Goal: Task Accomplishment & Management: Manage account settings

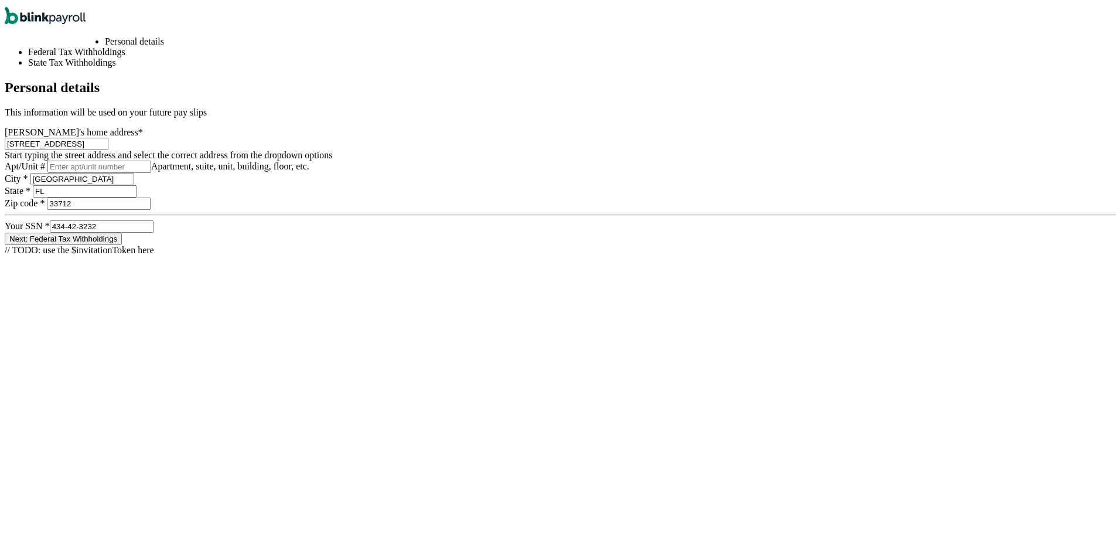
click at [122, 243] on button "Next: Federal Tax Withholdings" at bounding box center [63, 236] width 117 height 12
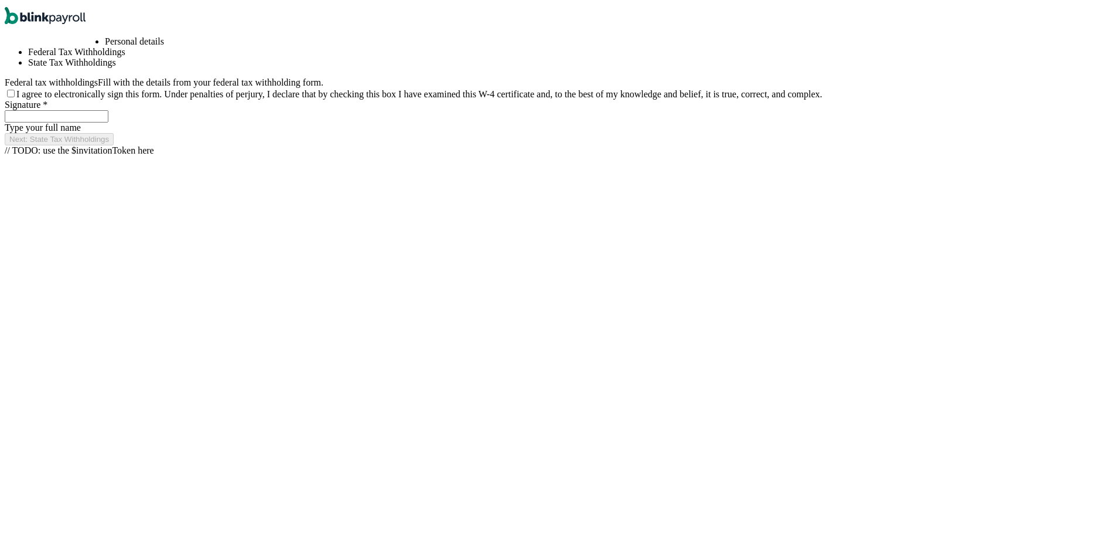
scroll to position [0, 104]
click at [447, 143] on div "Personal details Federal Tax Withholdings State Tax Withholdings Federal tax wi…" at bounding box center [563, 88] width 1116 height 109
click at [15, 95] on input "I agree to electronically sign this form. Under penalties of perjury, I declare…" at bounding box center [11, 91] width 8 height 8
checkbox input "true"
click at [108, 120] on input "Signature *" at bounding box center [57, 114] width 104 height 12
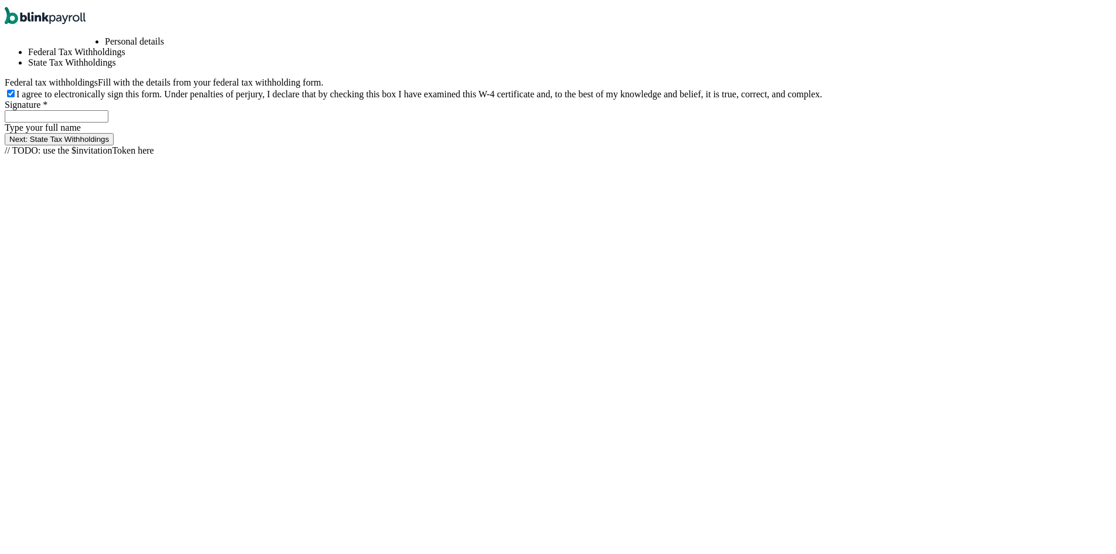
click at [571, 143] on div "Next: State Tax Withholdings" at bounding box center [563, 137] width 1116 height 12
click at [114, 143] on button "Next: State Tax Withholdings" at bounding box center [59, 137] width 109 height 12
type input "55"
click at [114, 143] on button "Next: State Tax Withholdings" at bounding box center [59, 137] width 109 height 12
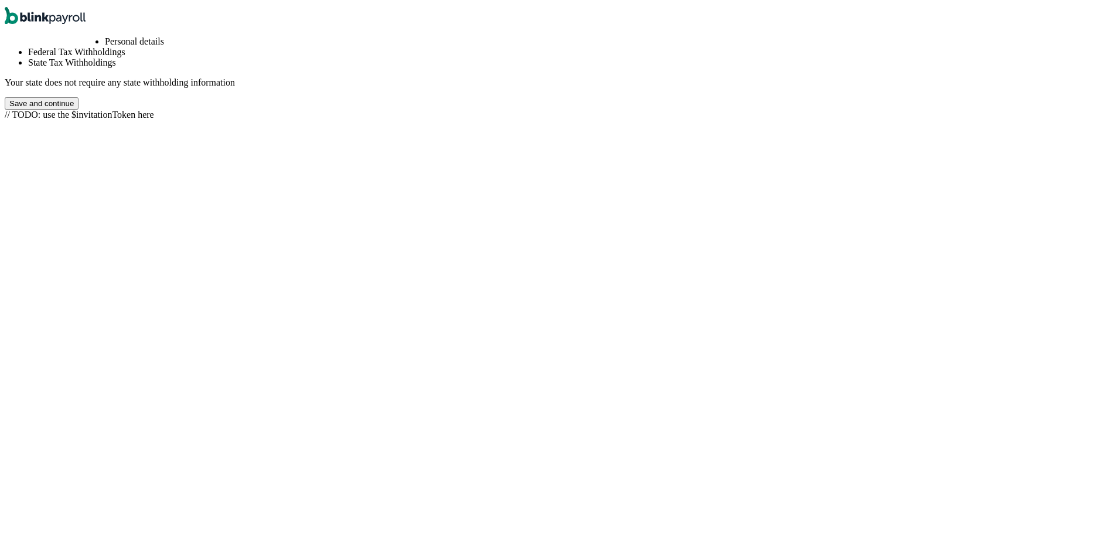
scroll to position [0, 224]
click at [79, 107] on button "Save and continue" at bounding box center [42, 101] width 74 height 12
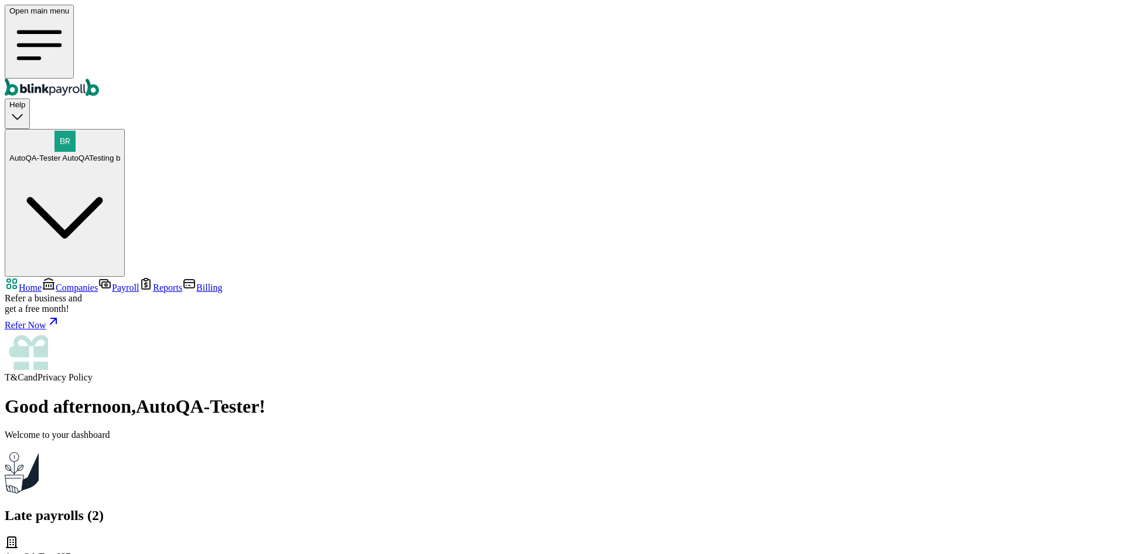
click at [72, 282] on span "Companies" at bounding box center [77, 287] width 42 height 10
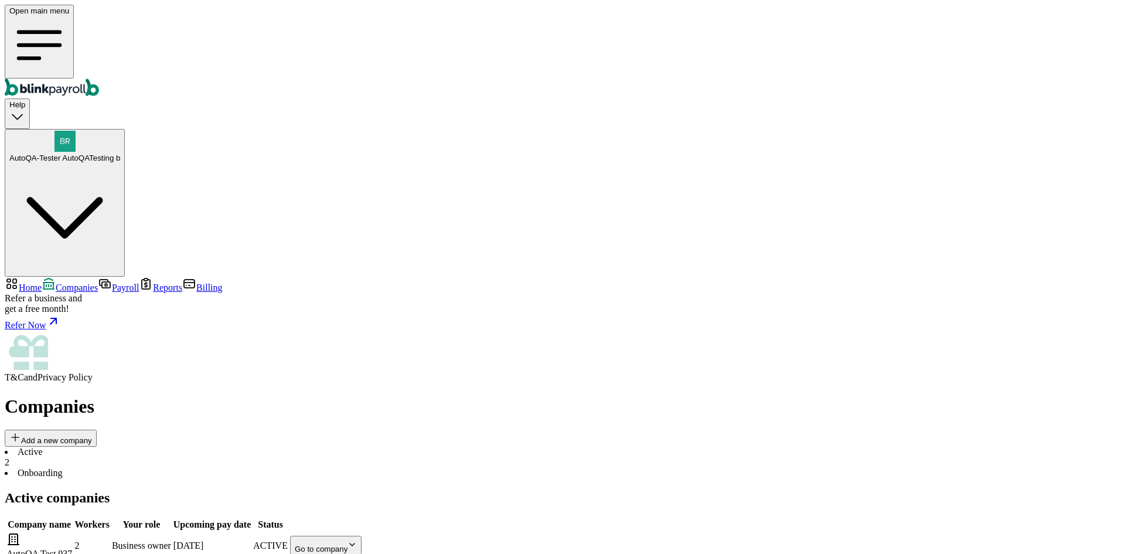
click at [708, 218] on body "Open main menu Help AutoQA-Tester AutoQATesting b Home Companies Payroll Report…" at bounding box center [563, 424] width 1116 height 839
click at [112, 282] on span "Payroll" at bounding box center [125, 287] width 27 height 10
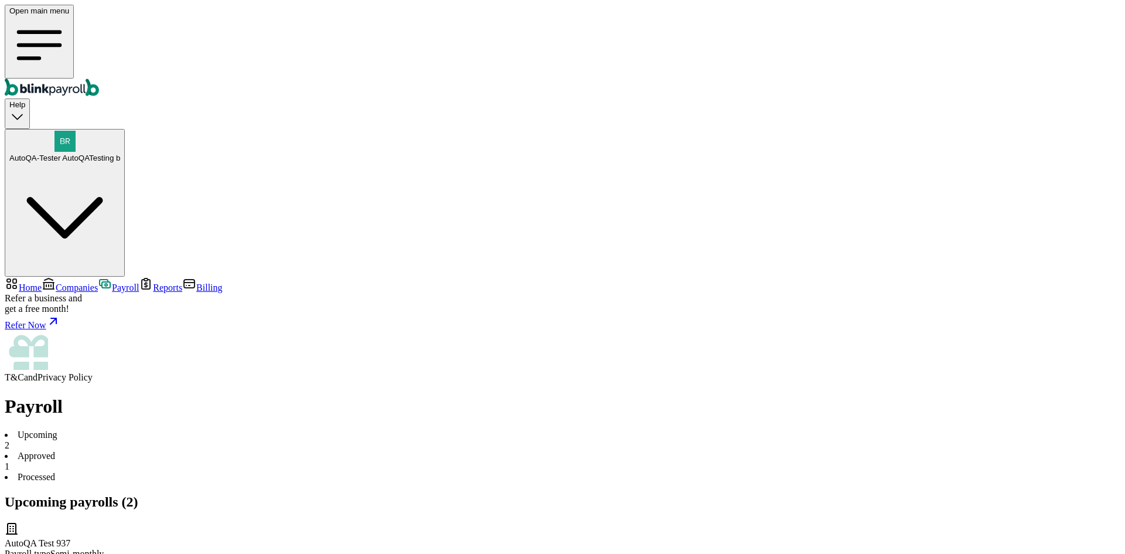
click at [332, 472] on li "Processed" at bounding box center [563, 477] width 1116 height 11
click at [8, 282] on link "Home" at bounding box center [23, 287] width 37 height 10
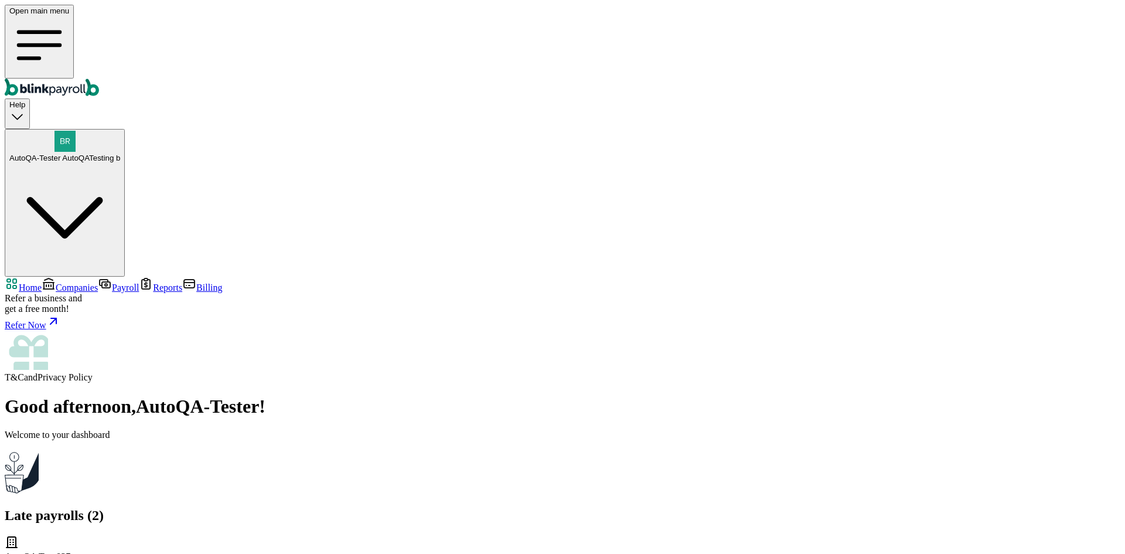
click at [57, 282] on link "Companies" at bounding box center [70, 287] width 56 height 10
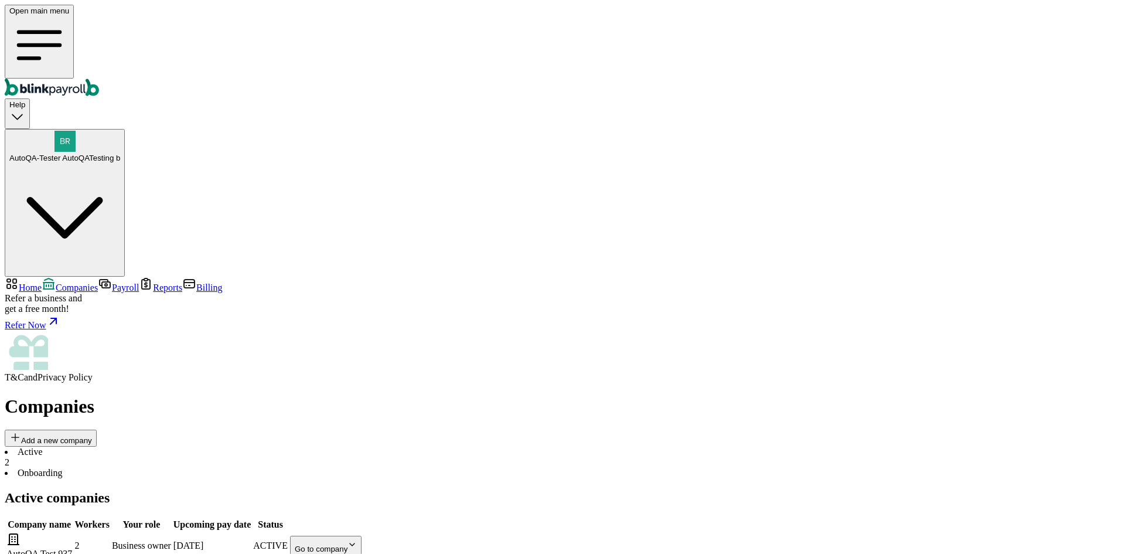
click at [112, 282] on span "Payroll" at bounding box center [125, 287] width 27 height 10
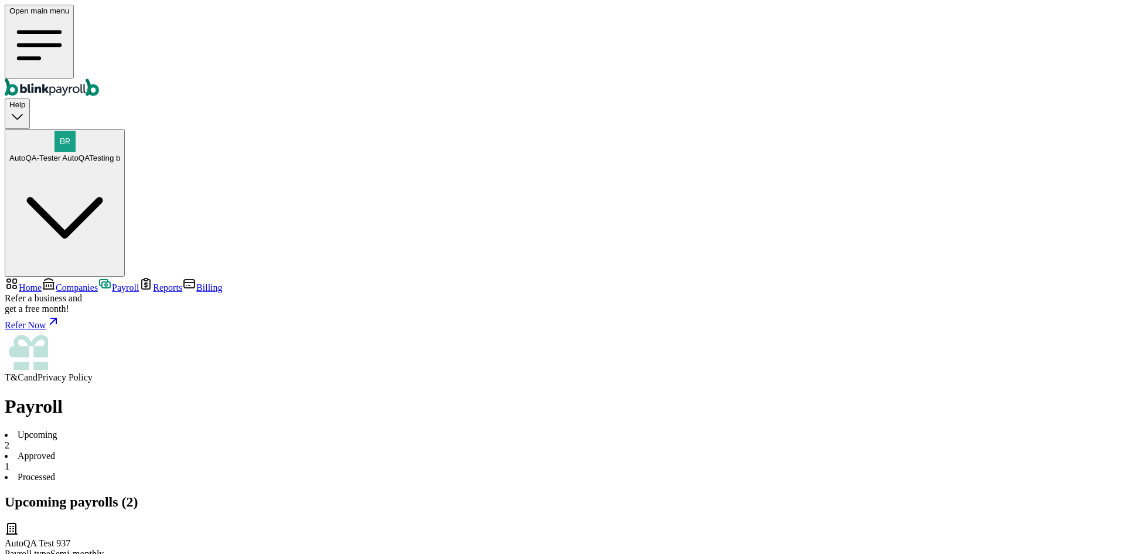
click at [153, 282] on span "Reports" at bounding box center [167, 287] width 29 height 10
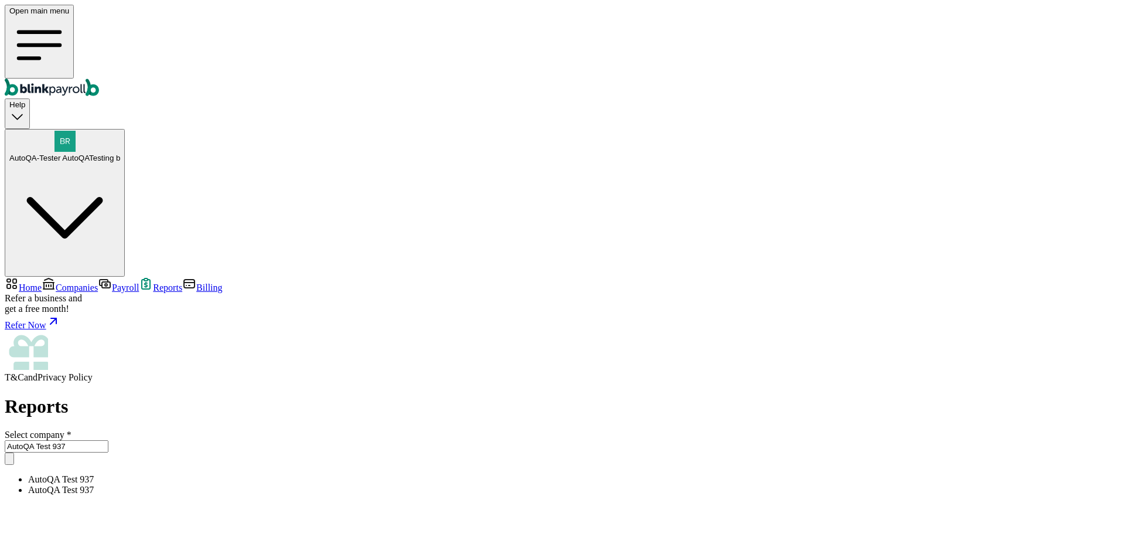
click at [284, 396] on h1 "Reports" at bounding box center [563, 407] width 1116 height 22
click at [108, 440] on input "AutoQA Test 937" at bounding box center [57, 446] width 104 height 12
click at [42, 282] on span "Home" at bounding box center [30, 287] width 23 height 10
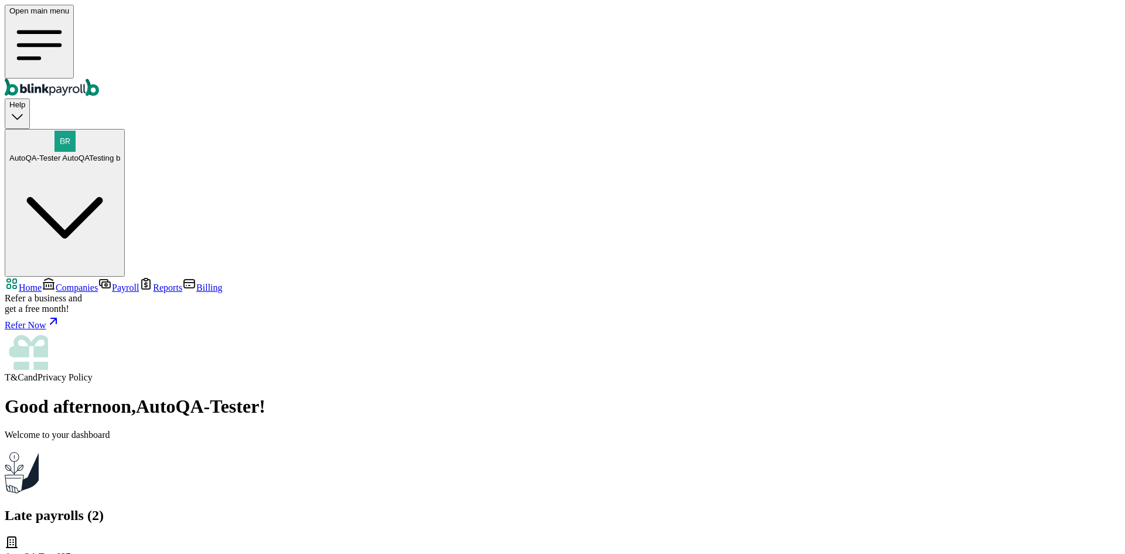
click at [83, 282] on span "Companies" at bounding box center [77, 287] width 42 height 10
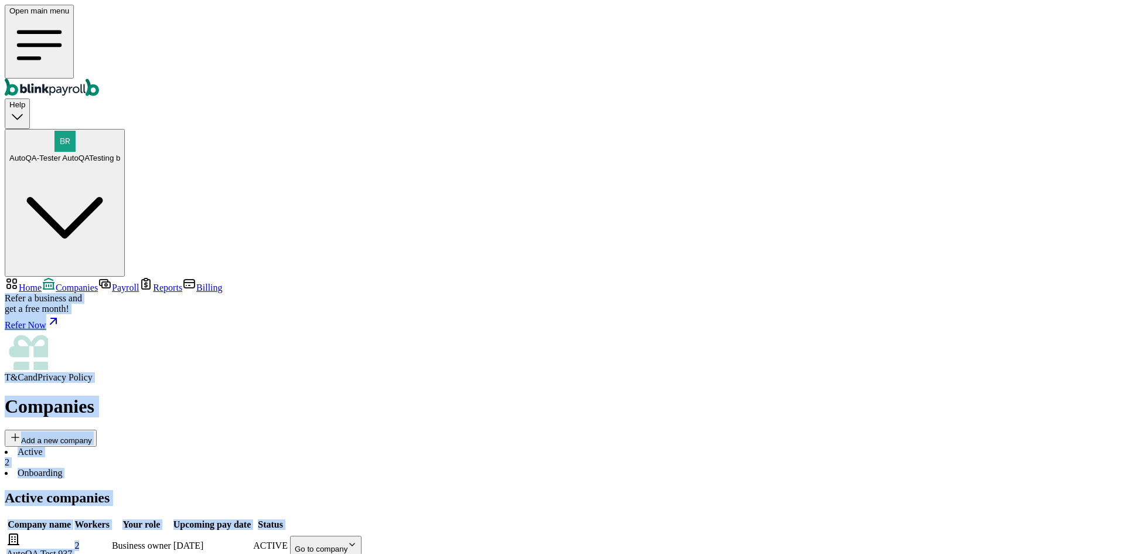
drag, startPoint x: 334, startPoint y: 214, endPoint x: 114, endPoint y: 202, distance: 220.1
click at [115, 277] on div "Home Companies Payroll Reports Billing Refer a business and get a free month! R…" at bounding box center [563, 560] width 1116 height 567
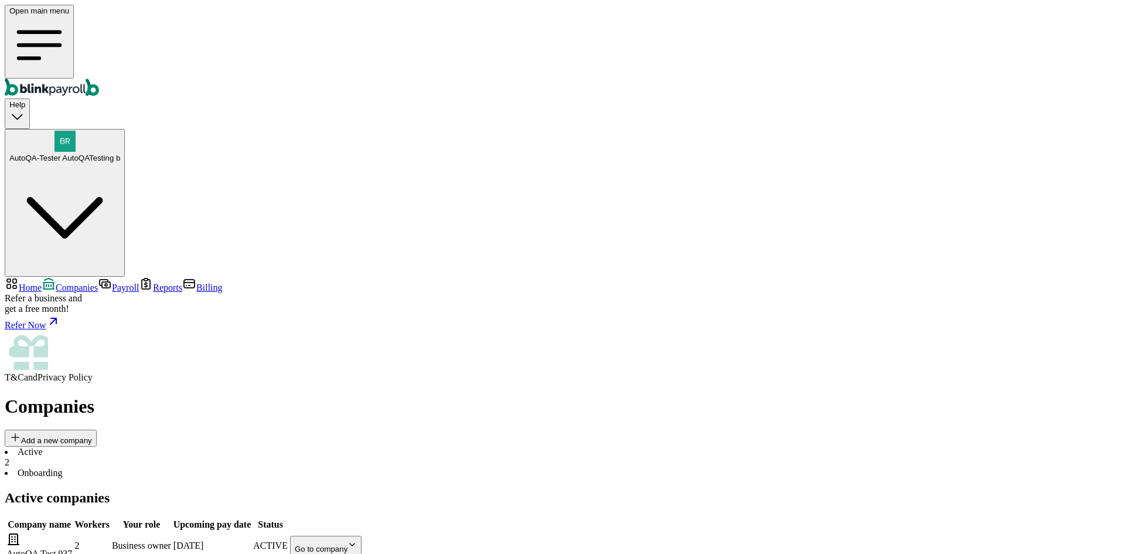
click at [761, 220] on body "Open main menu Help AutoQA-Tester AutoQATesting b Home Companies Payroll Report…" at bounding box center [563, 424] width 1116 height 839
click at [755, 253] on body "Open main menu Help AutoQA-Tester AutoQATesting b Home Companies Payroll Report…" at bounding box center [563, 424] width 1116 height 839
click at [754, 217] on body "Open main menu Help AutoQA-Tester AutoQATesting b Home Companies Payroll Report…" at bounding box center [563, 424] width 1116 height 839
click at [733, 267] on body "Open main menu Help AutoQA-Tester AutoQATesting b Home Companies Payroll Report…" at bounding box center [563, 424] width 1116 height 839
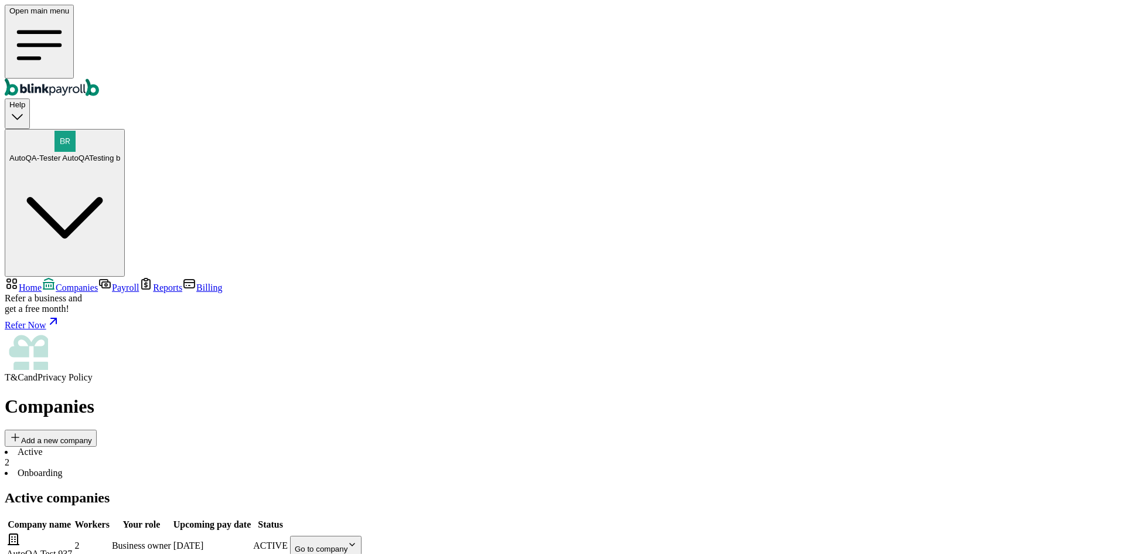
click at [274, 468] on li "Onboarding" at bounding box center [563, 473] width 1116 height 11
click at [190, 447] on li "Active 2" at bounding box center [563, 457] width 1116 height 21
click at [271, 468] on li "Onboarding" at bounding box center [563, 473] width 1116 height 11
click at [212, 447] on li "Active 2" at bounding box center [563, 457] width 1116 height 21
click at [735, 211] on body "Open main menu Help AutoQA-Tester AutoQATesting b Home Companies Payroll Report…" at bounding box center [563, 424] width 1116 height 839
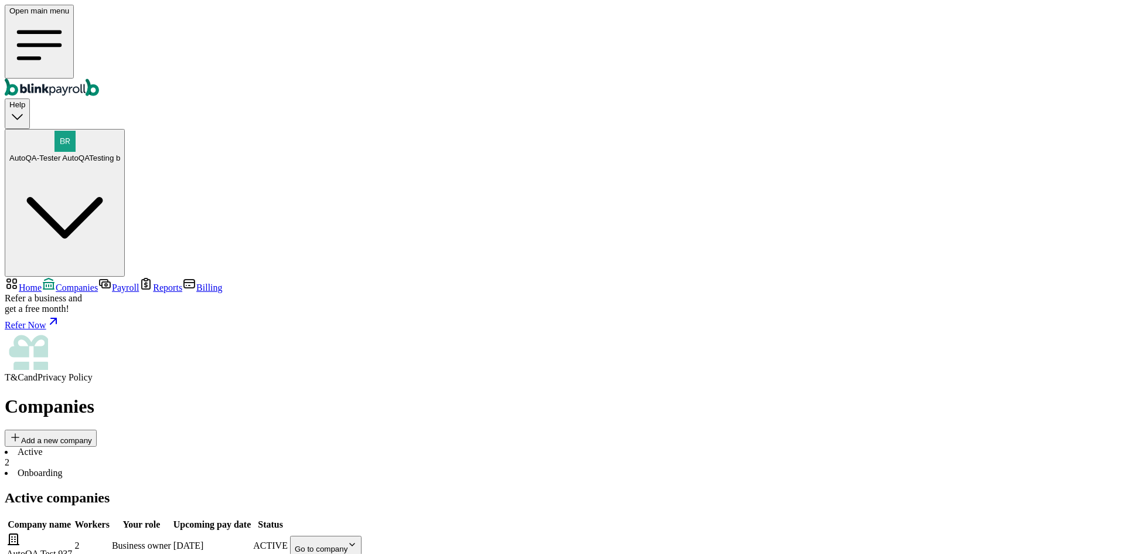
click at [744, 258] on body "Open main menu Help AutoQA-Tester AutoQATesting b Home Companies Payroll Report…" at bounding box center [563, 424] width 1116 height 839
click at [112, 282] on span "Payroll" at bounding box center [125, 287] width 27 height 10
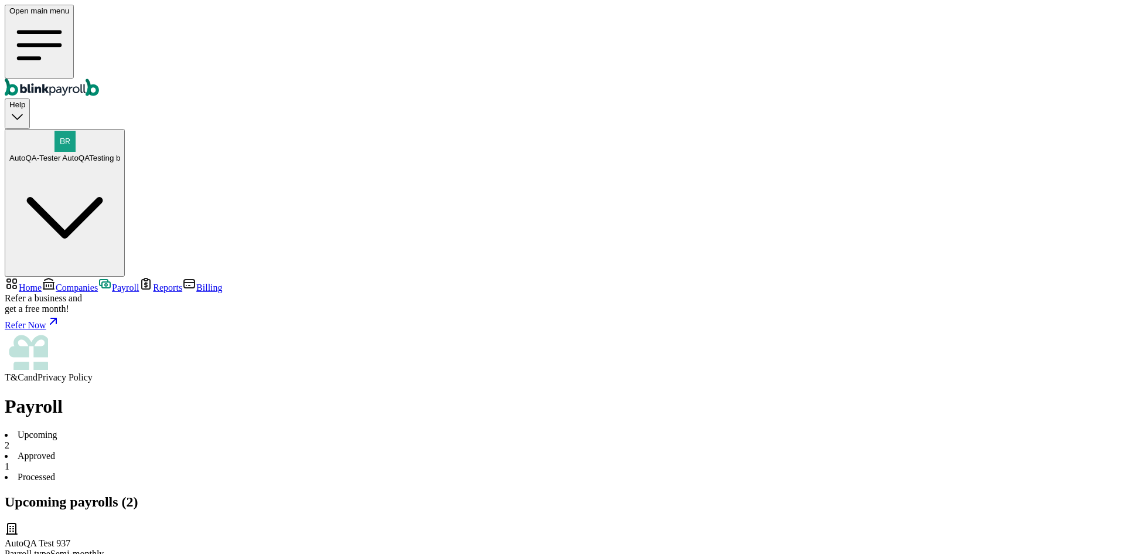
click at [284, 451] on li "Approved 1" at bounding box center [563, 461] width 1116 height 21
click at [209, 430] on li "Upcoming 2" at bounding box center [563, 440] width 1116 height 21
click at [153, 282] on span "Reports" at bounding box center [167, 287] width 29 height 10
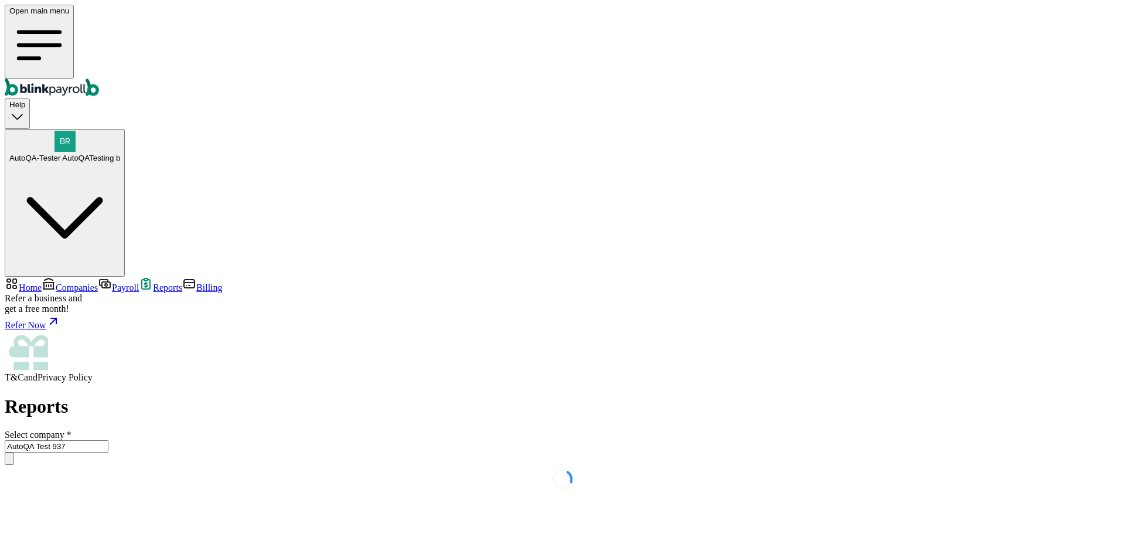
click at [196, 282] on span "Billing" at bounding box center [209, 287] width 26 height 10
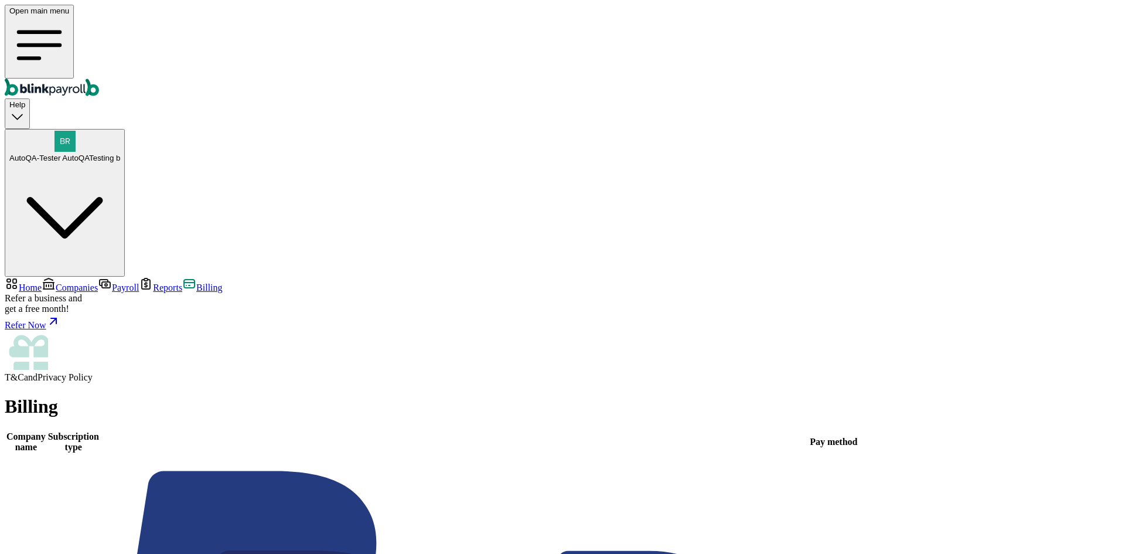
click at [42, 282] on span "Home" at bounding box center [30, 287] width 23 height 10
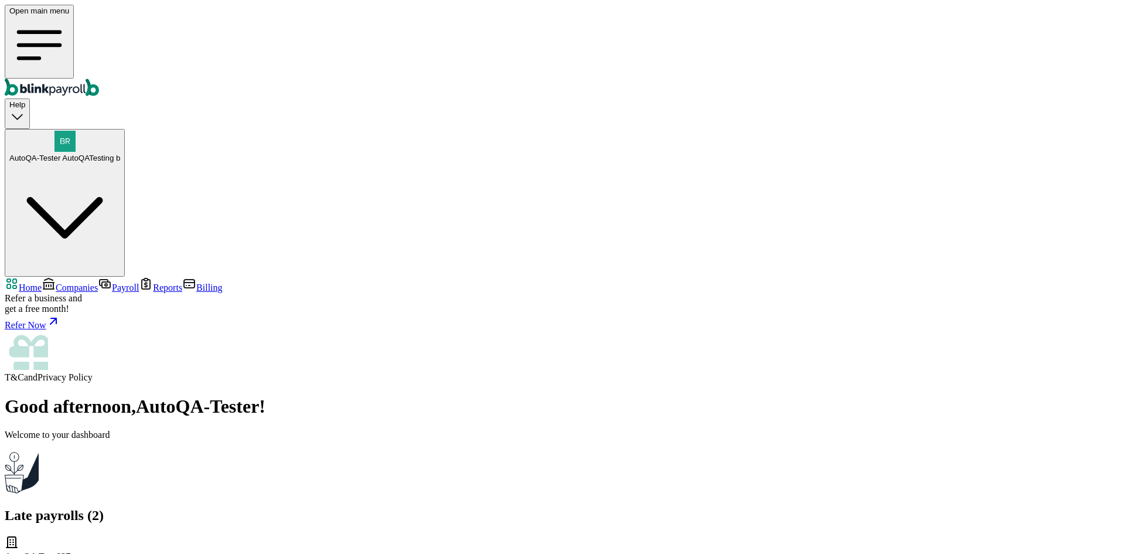
click at [84, 282] on span "Companies" at bounding box center [77, 287] width 42 height 10
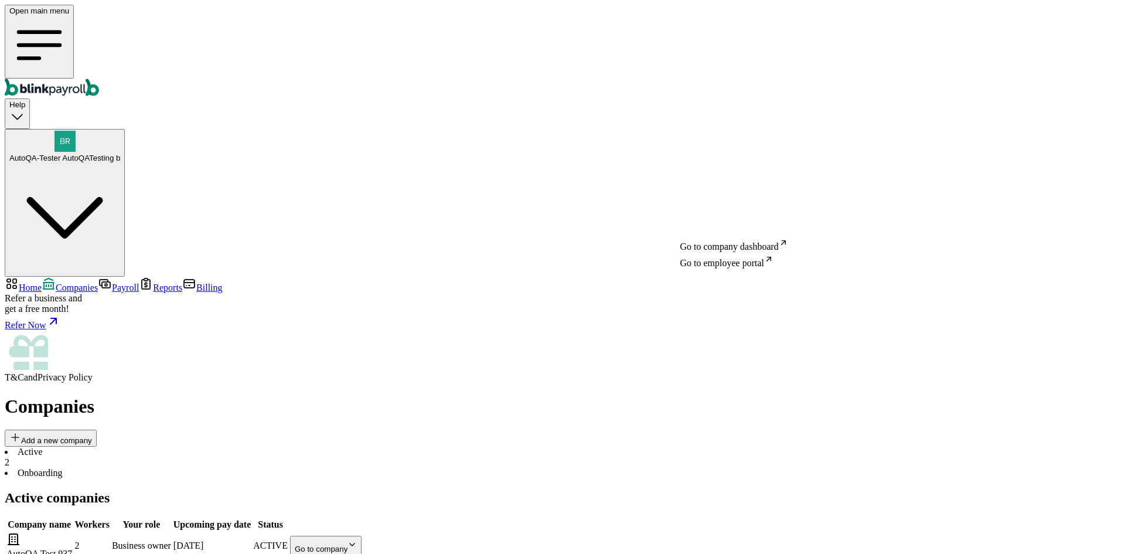
click at [743, 217] on body "Open main menu Help AutoQA-Tester AutoQATesting b Home Companies Payroll Report…" at bounding box center [563, 424] width 1116 height 839
click at [700, 216] on body "Open main menu Help AutoQA-Tester AutoQATesting b Home Companies Payroll Report…" at bounding box center [563, 424] width 1116 height 839
click at [70, 79] on icon "Global" at bounding box center [45, 88] width 81 height 18
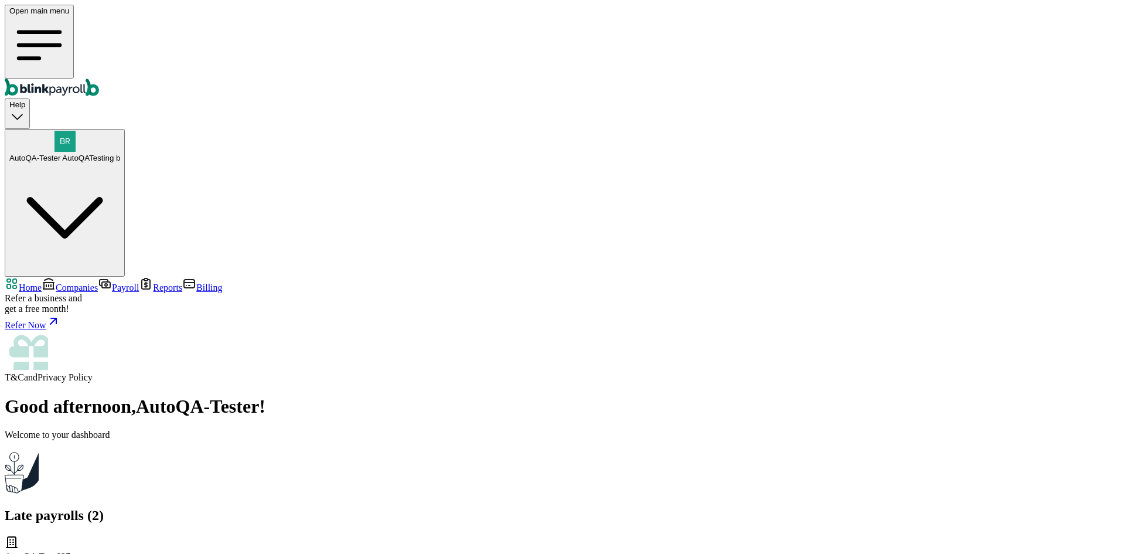
click at [62, 87] on icon "Global" at bounding box center [58, 90] width 5 height 6
click at [64, 79] on icon "Global" at bounding box center [45, 88] width 81 height 18
click at [65, 79] on icon "Global" at bounding box center [45, 88] width 81 height 18
click at [64, 79] on icon "Global" at bounding box center [45, 88] width 81 height 18
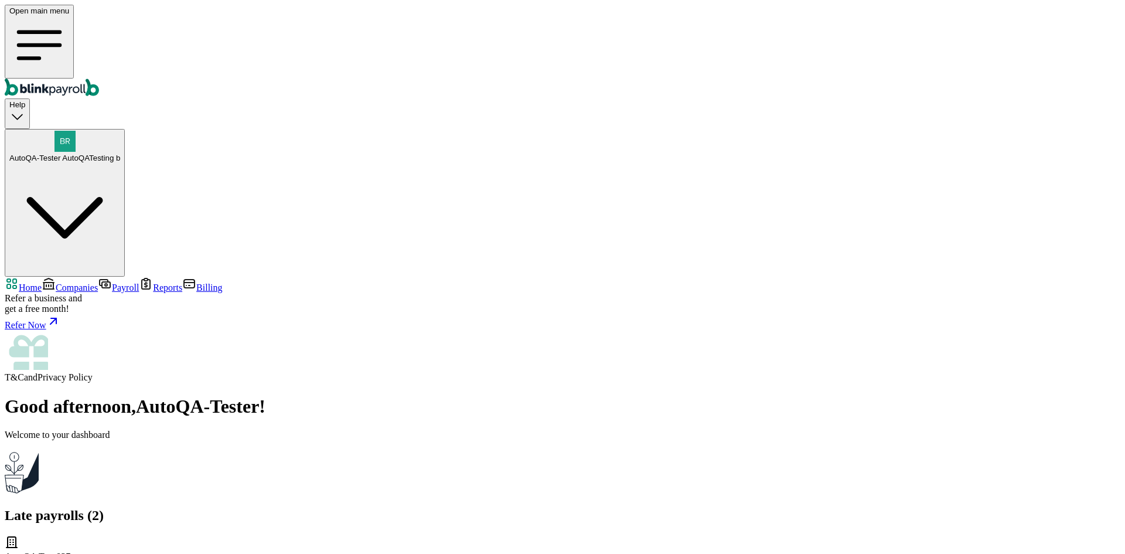
click at [63, 79] on icon "Global" at bounding box center [45, 88] width 81 height 18
click at [62, 79] on icon "Global" at bounding box center [45, 88] width 81 height 18
click at [61, 79] on icon "Global" at bounding box center [45, 88] width 81 height 18
click at [60, 79] on icon "Global" at bounding box center [45, 88] width 81 height 18
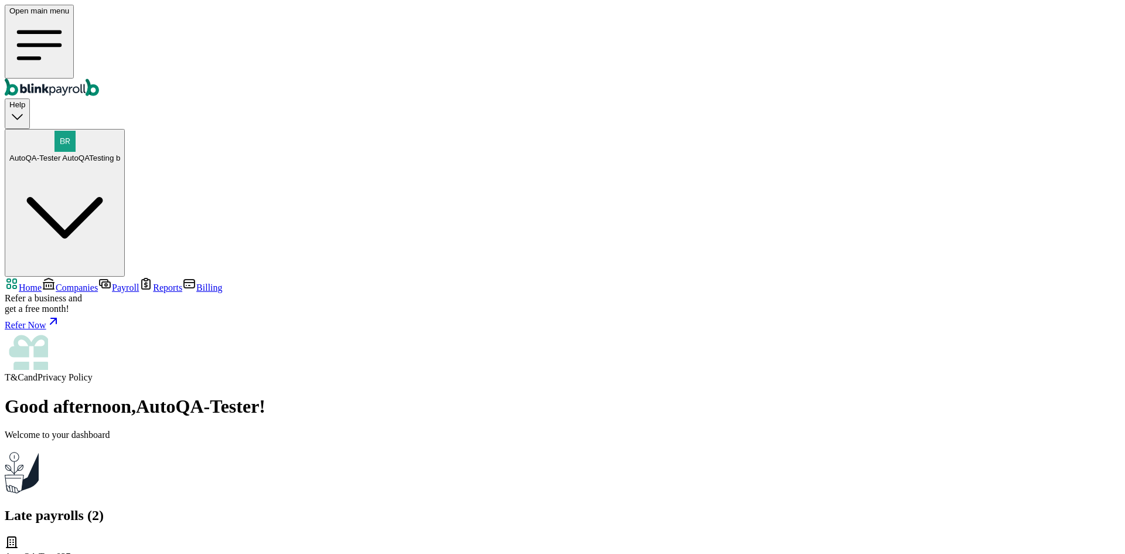
click at [59, 79] on icon "Global" at bounding box center [45, 88] width 81 height 18
drag, startPoint x: 59, startPoint y: 26, endPoint x: 207, endPoint y: 83, distance: 159.4
click at [60, 79] on icon "Global" at bounding box center [45, 88] width 81 height 18
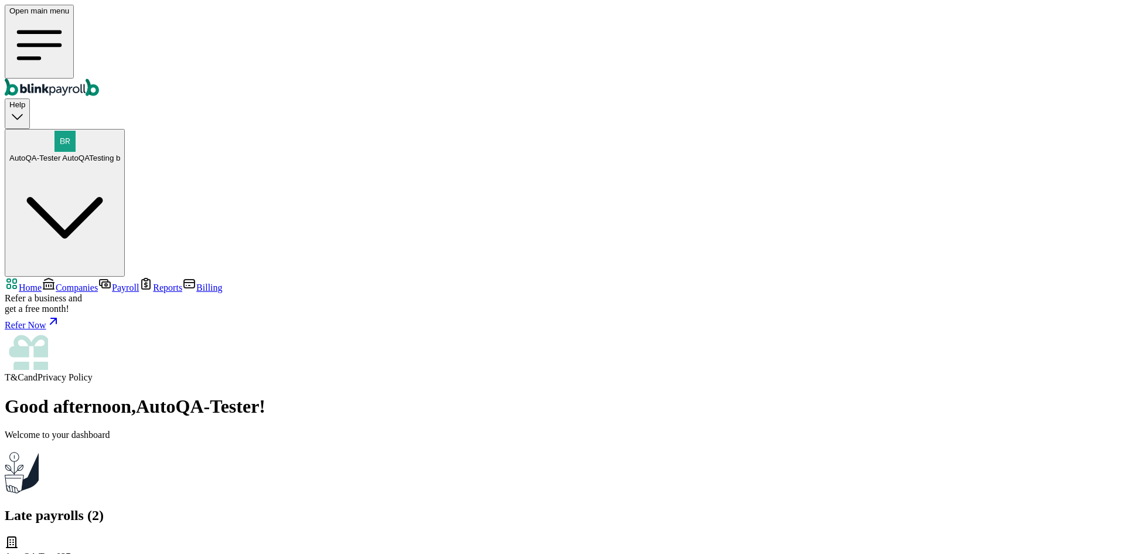
click at [80, 282] on link "Companies" at bounding box center [70, 287] width 56 height 10
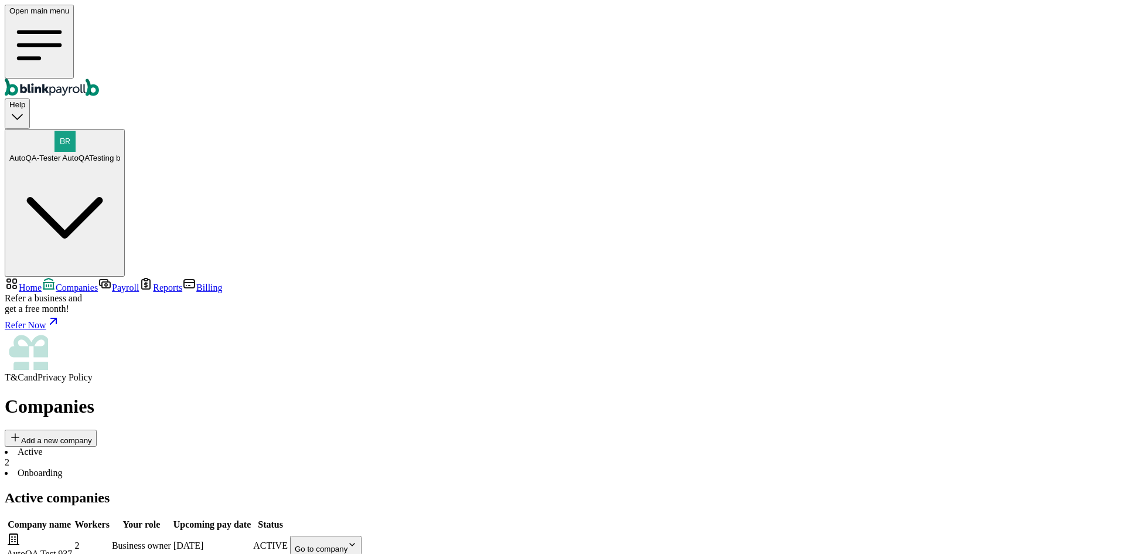
click at [760, 218] on body "Open main menu Help AutoQA-Tester AutoQATesting b Home Companies Payroll Report…" at bounding box center [563, 424] width 1116 height 839
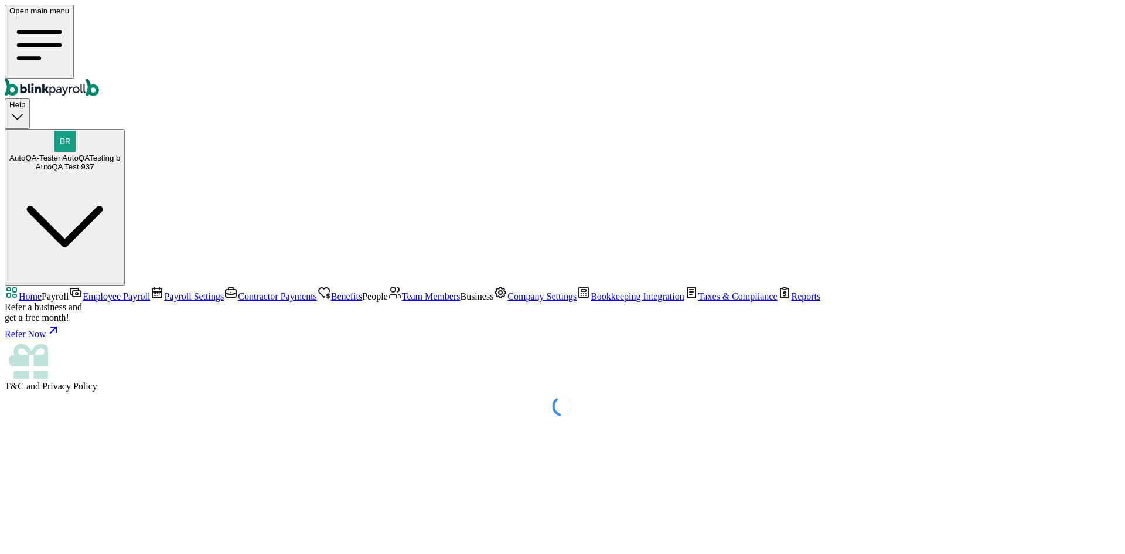
click at [577, 301] on link "Bookkeeping Integration" at bounding box center [631, 296] width 108 height 10
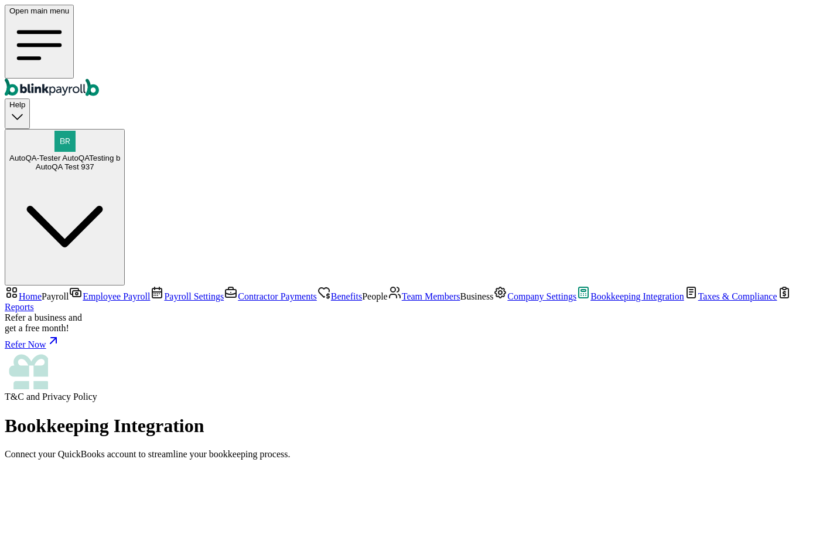
click at [508, 301] on span "Company Settings" at bounding box center [542, 296] width 69 height 10
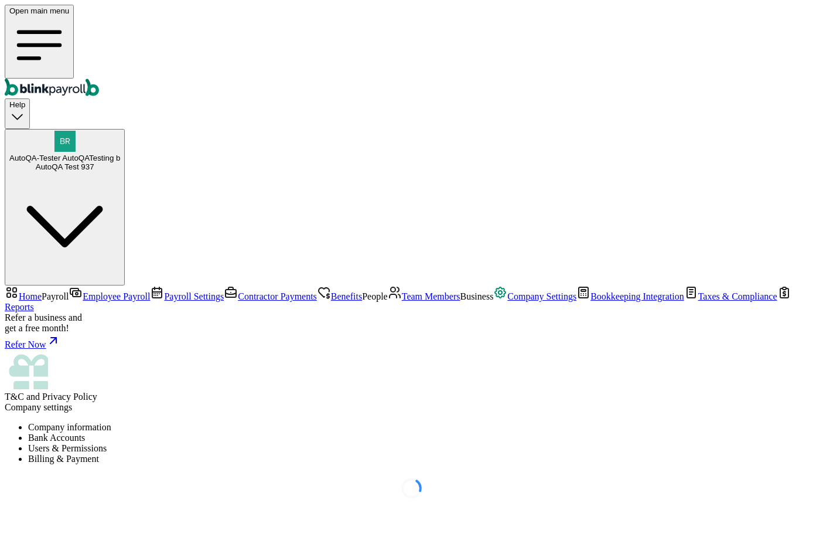
click at [591, 301] on span "Bookkeeping Integration" at bounding box center [638, 296] width 94 height 10
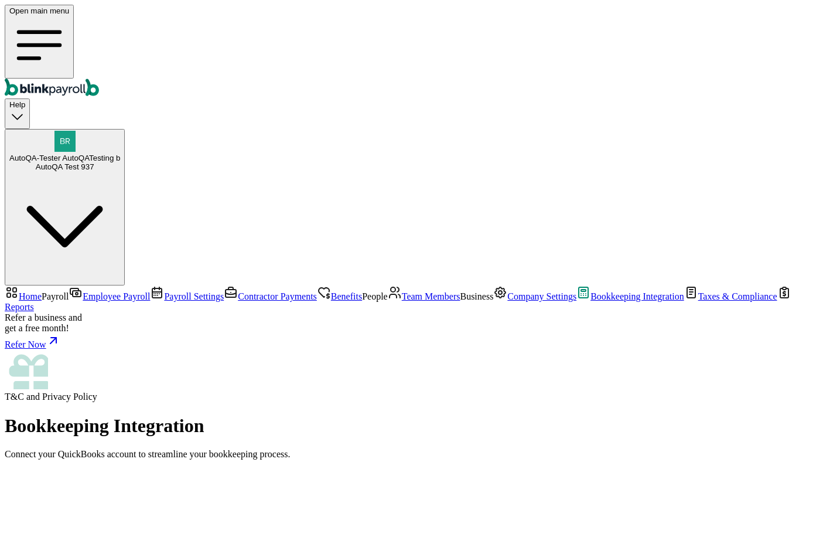
click at [508, 301] on span "Company Settings" at bounding box center [542, 296] width 69 height 10
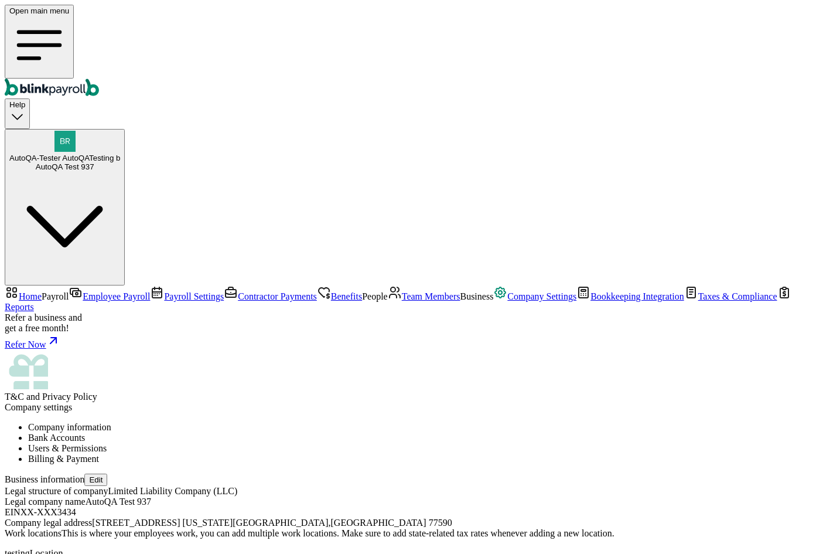
click at [591, 301] on span "Bookkeeping Integration" at bounding box center [638, 296] width 94 height 10
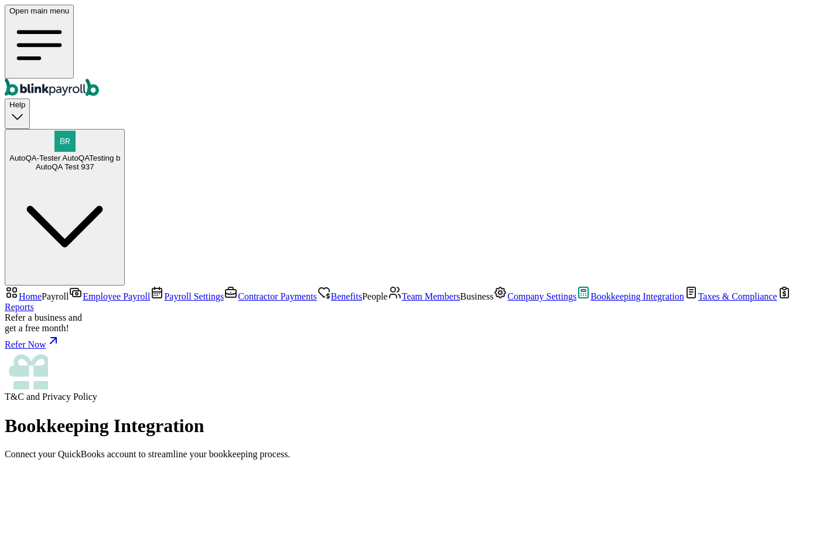
click at [577, 301] on link "Bookkeeping Integration" at bounding box center [631, 296] width 108 height 10
click at [699, 301] on span "Taxes & Compliance" at bounding box center [738, 296] width 79 height 10
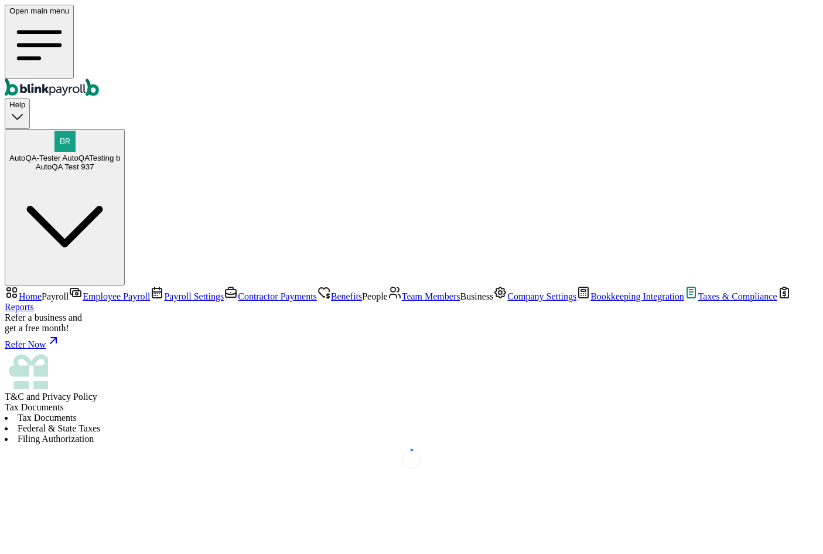
click at [591, 301] on span "Bookkeeping Integration" at bounding box center [638, 296] width 94 height 10
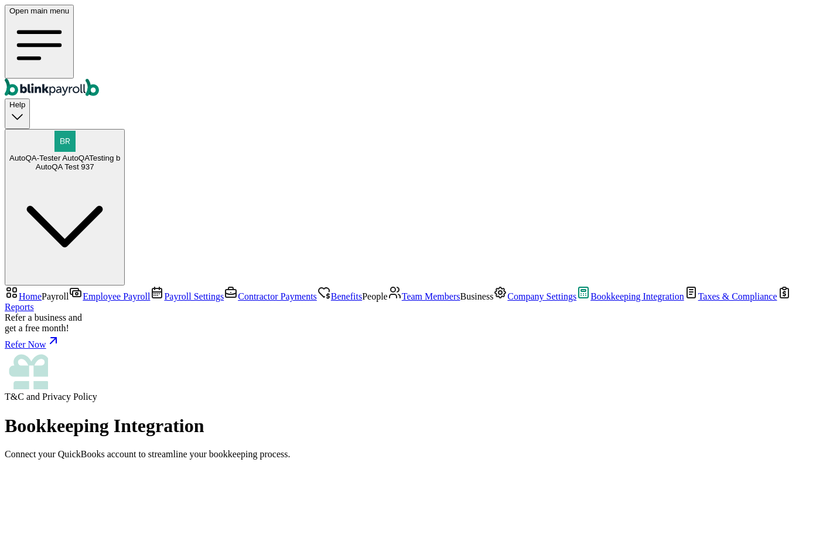
click at [238, 291] on span "Contractor Payments" at bounding box center [277, 296] width 79 height 10
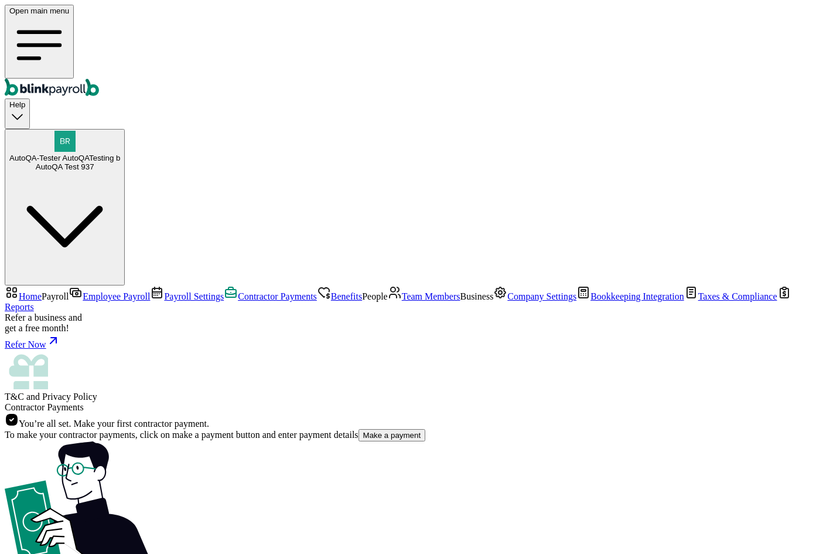
click at [359, 429] on button "Make a payment" at bounding box center [392, 435] width 67 height 12
select select "direct_deposit"
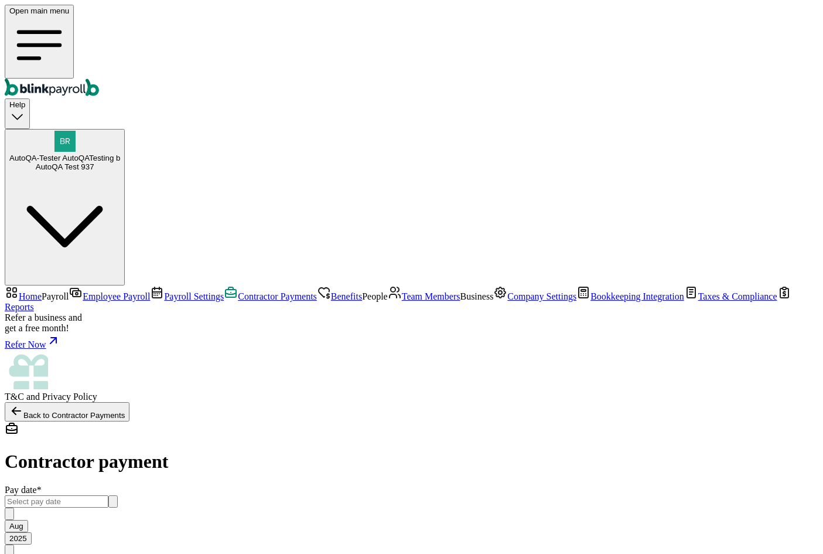
click at [591, 301] on span "Bookkeeping Integration" at bounding box center [638, 296] width 94 height 10
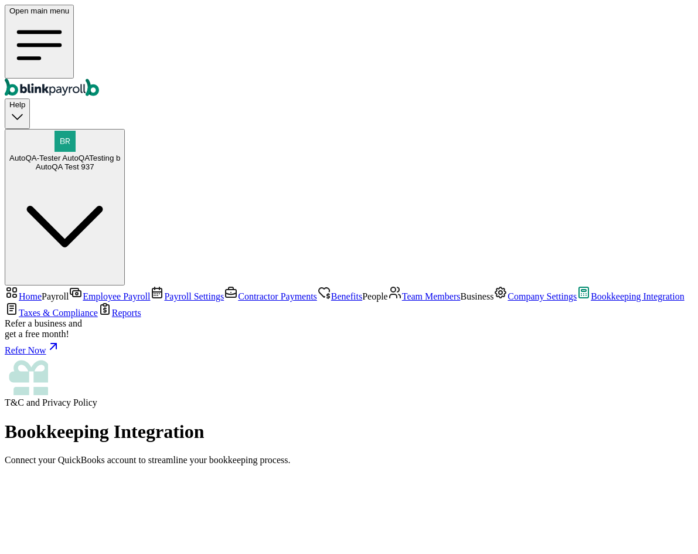
click at [508, 301] on span "Company Settings" at bounding box center [542, 296] width 69 height 10
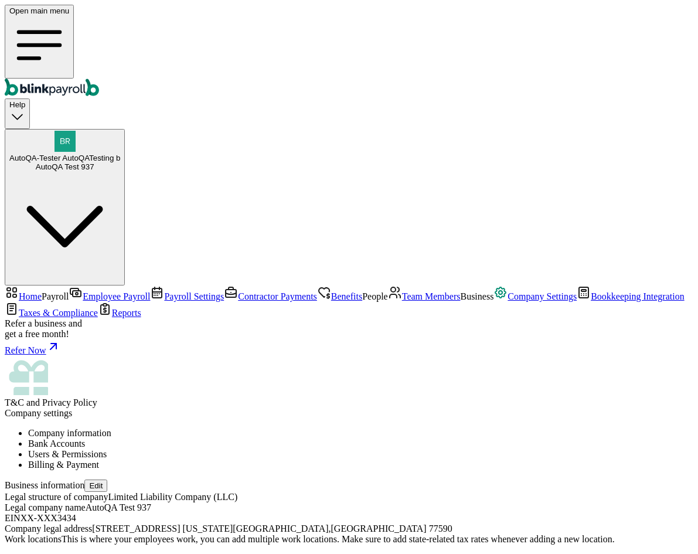
scroll to position [11, 0]
click at [493, 459] on li "Billing & Payment" at bounding box center [360, 464] width 665 height 11
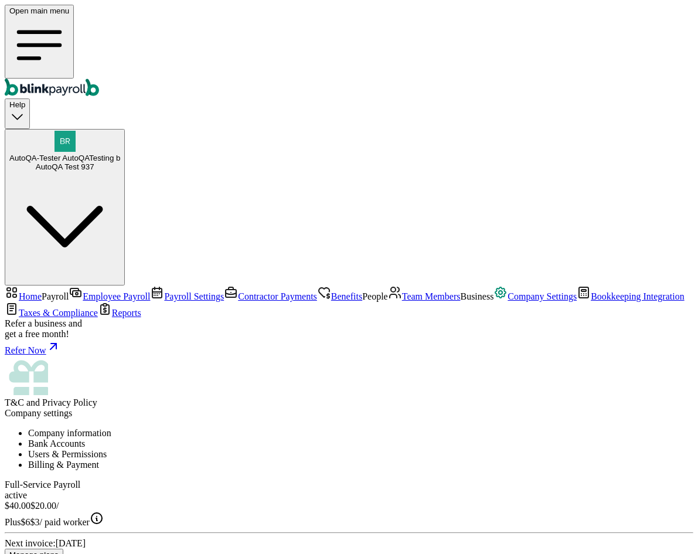
click at [411, 449] on li "Users & Permissions" at bounding box center [360, 454] width 665 height 11
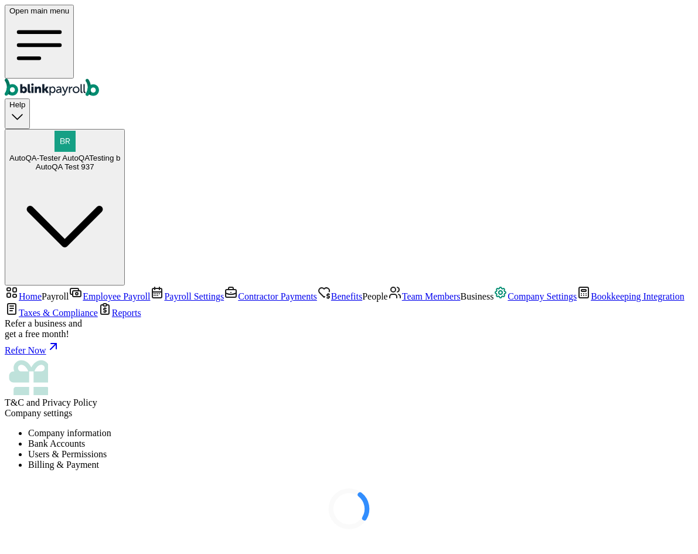
click at [447, 479] on div at bounding box center [349, 508] width 689 height 59
click at [492, 479] on div at bounding box center [349, 508] width 689 height 59
click at [491, 479] on div at bounding box center [349, 508] width 689 height 59
click at [491, 459] on li "Billing & Payment" at bounding box center [360, 464] width 665 height 11
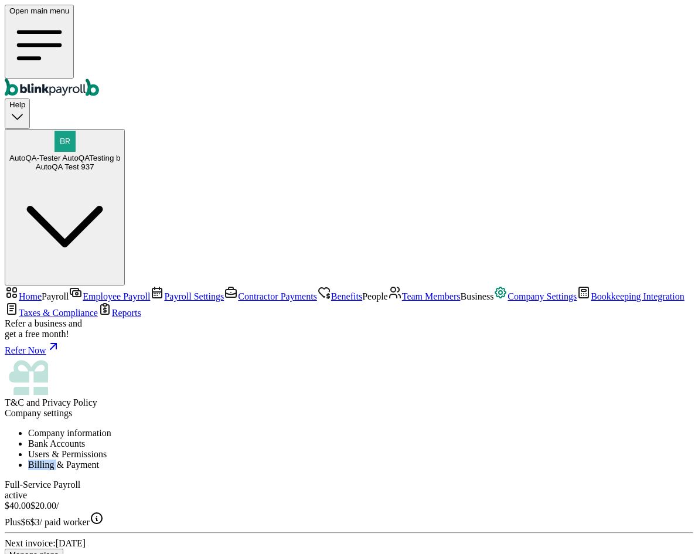
type input "test"
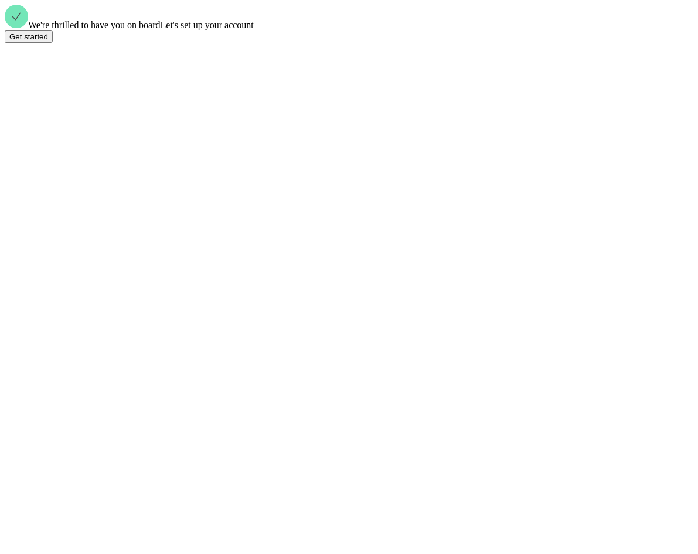
click at [48, 41] on div "Get started" at bounding box center [28, 36] width 39 height 9
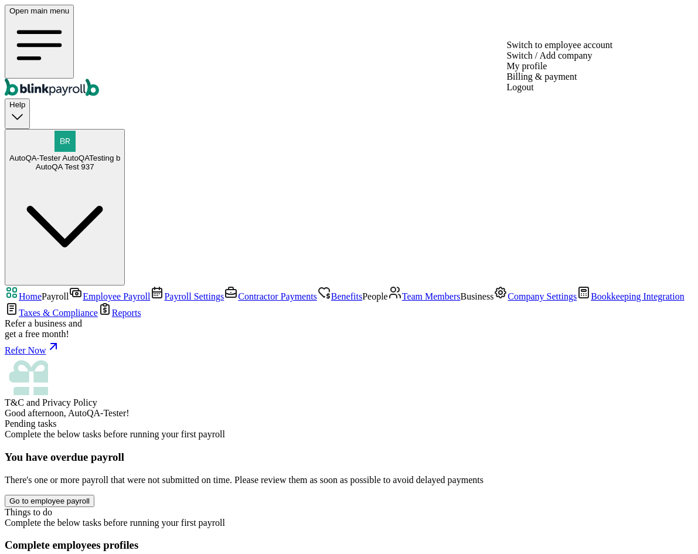
click at [120, 162] on div "AutoQA Test 937" at bounding box center [64, 166] width 111 height 9
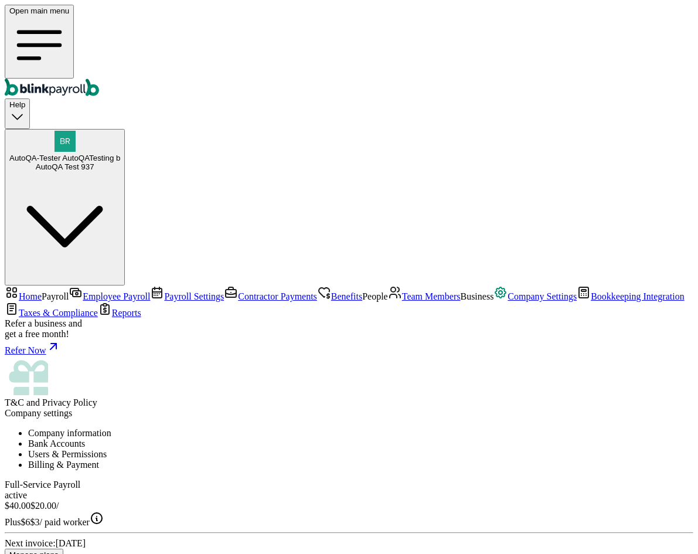
click at [413, 449] on li "Users & Permissions" at bounding box center [360, 454] width 665 height 11
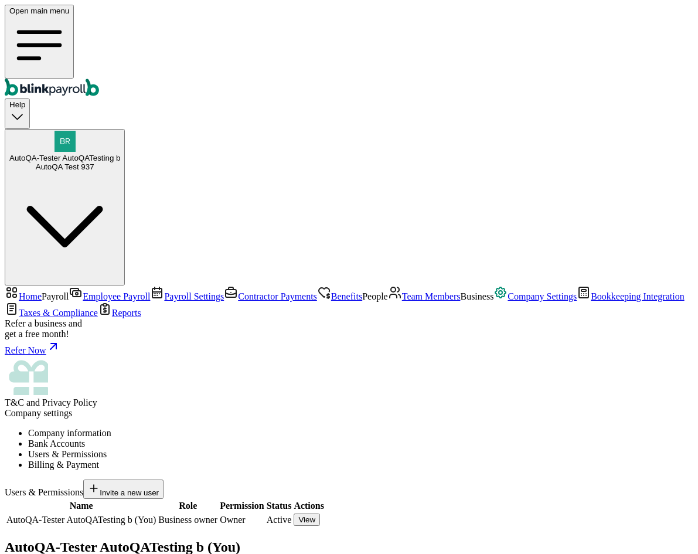
click at [315, 408] on div "Company settings Company information Bank Accounts Users & Permissions Billing …" at bounding box center [349, 519] width 689 height 222
click at [315, 438] on li "Bank Accounts" at bounding box center [360, 443] width 665 height 11
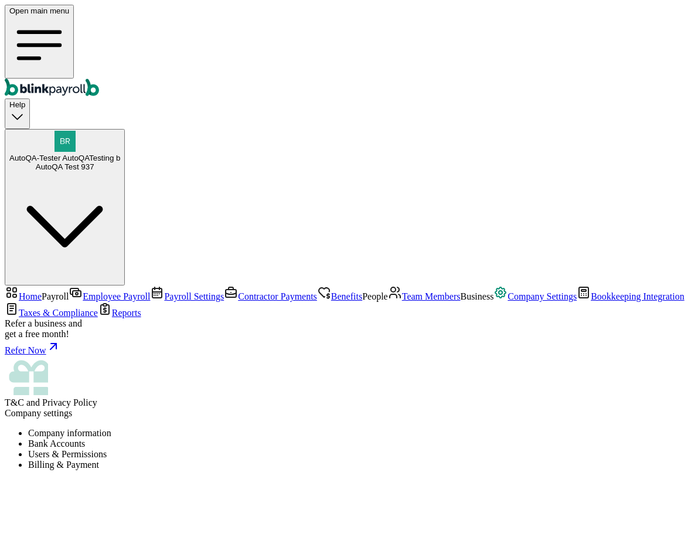
click at [510, 459] on li "Billing & Payment" at bounding box center [360, 464] width 665 height 11
click at [331, 291] on span "Benefits" at bounding box center [346, 296] width 31 height 10
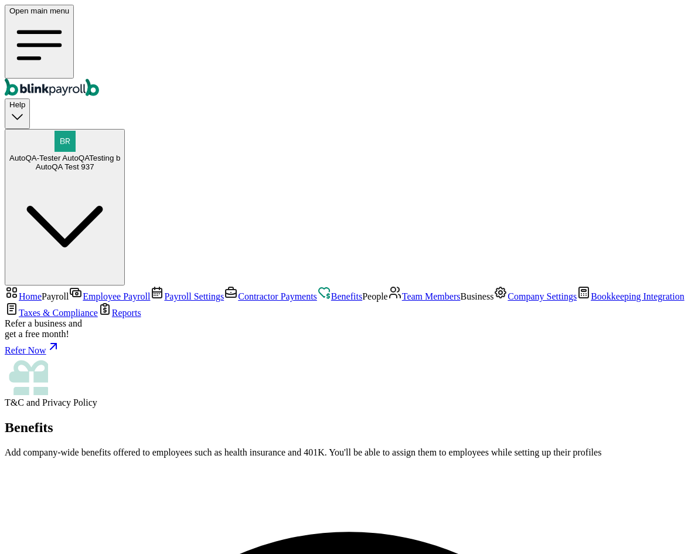
scroll to position [49, 0]
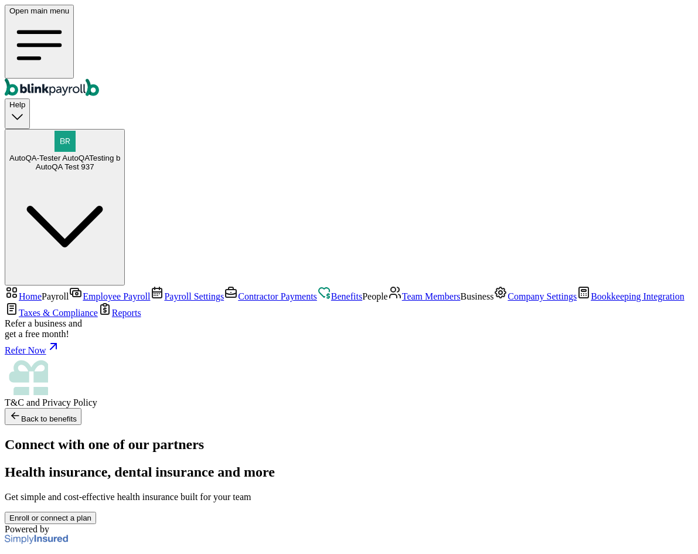
click at [96, 512] on button "Enroll or connect a plan" at bounding box center [50, 518] width 91 height 12
click at [83, 291] on span "Employee Payroll" at bounding box center [116, 296] width 67 height 10
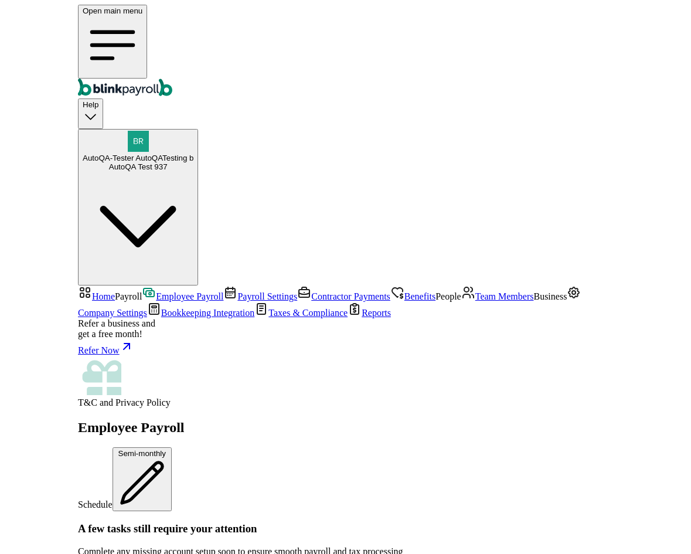
scroll to position [233, 0]
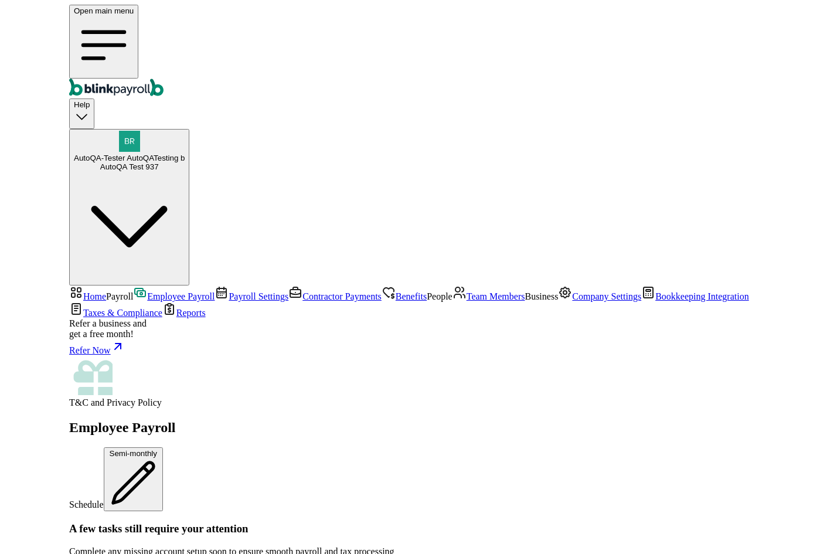
scroll to position [220, 0]
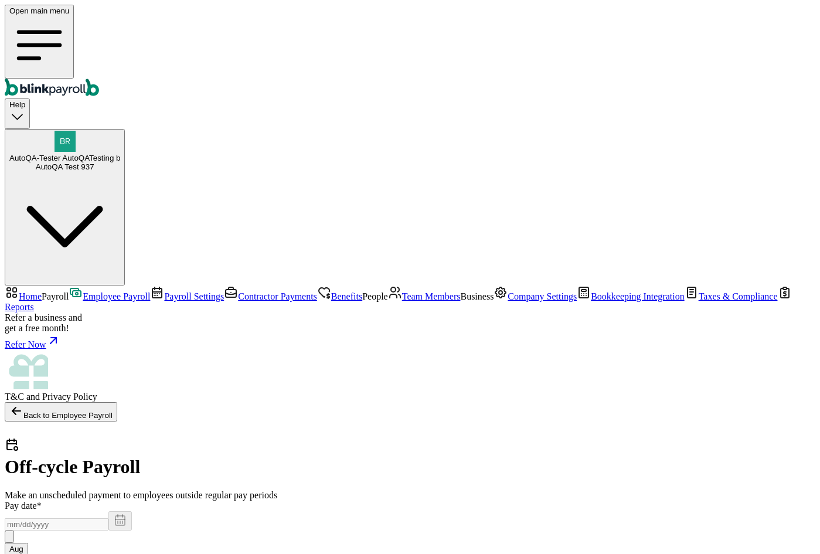
select select "direct_deposit"
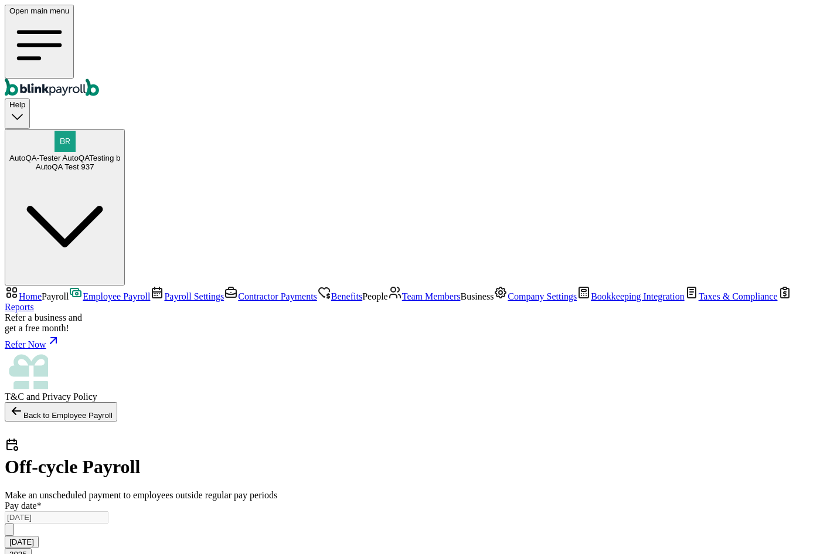
radio input "true"
select select "2951"
type input "08/21/2025"
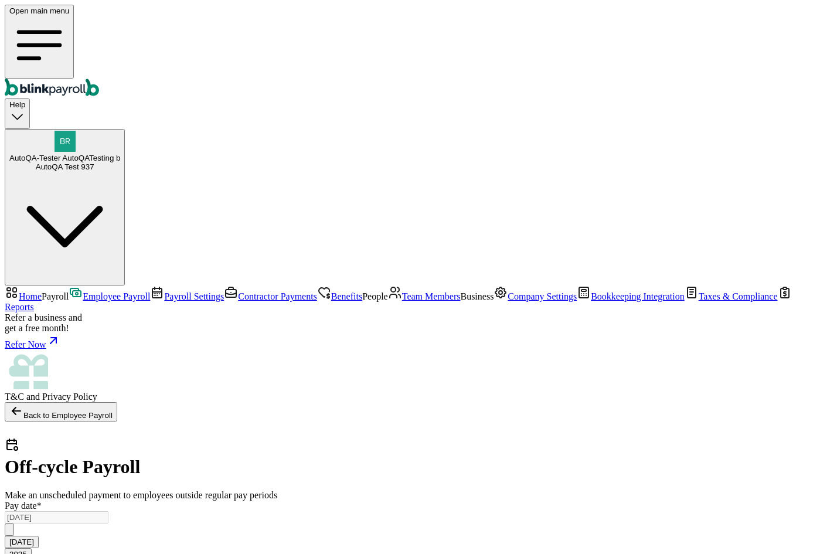
radio input "true"
select select "2951"
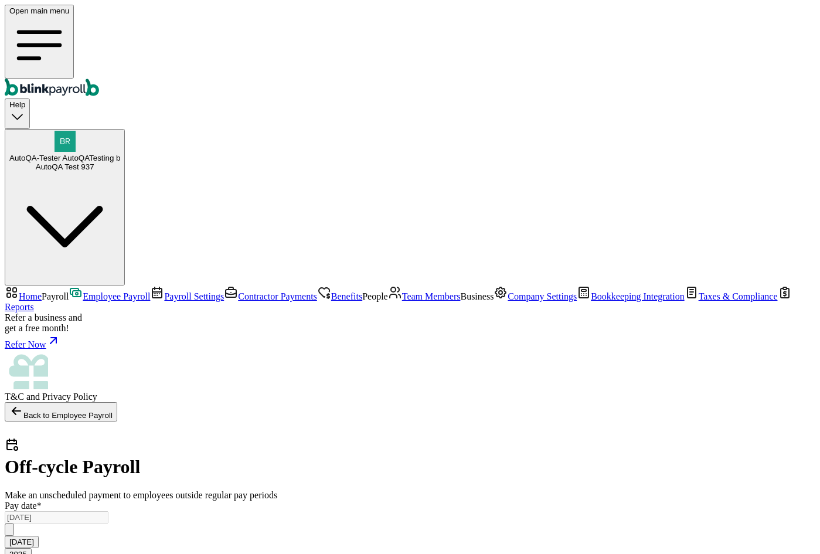
select select "2951"
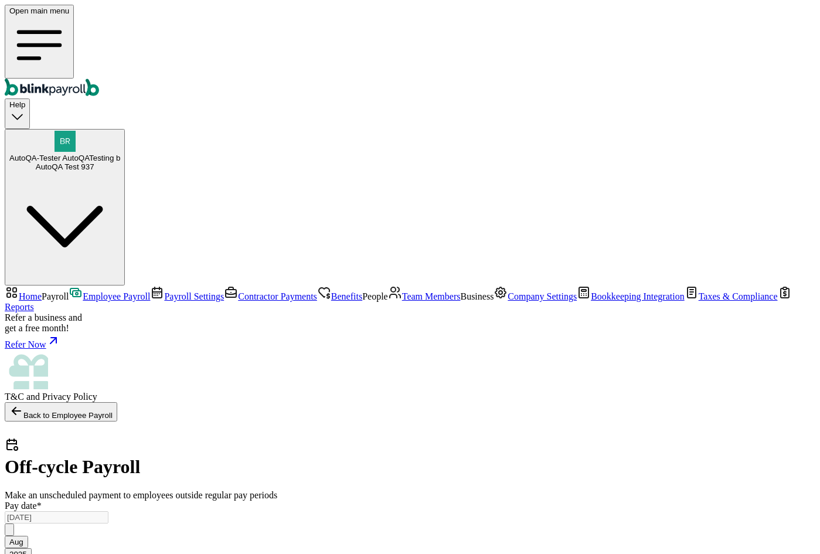
radio input "true"
select select "2951"
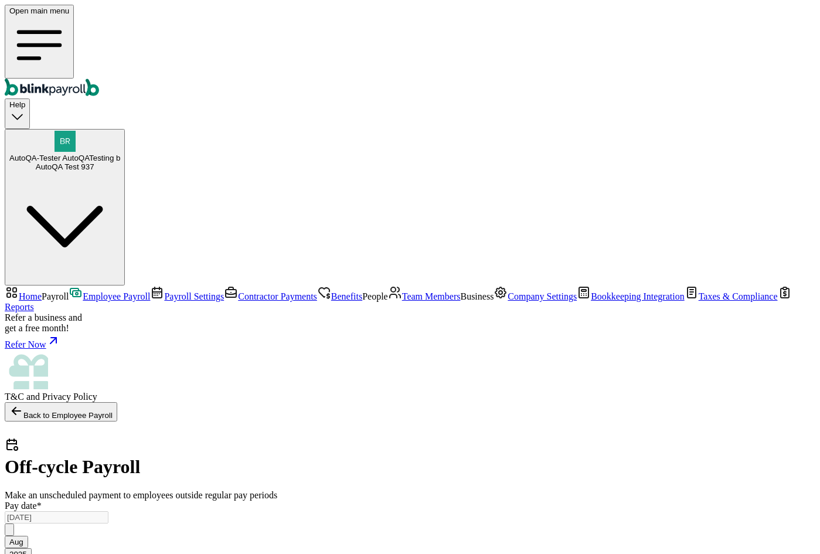
click at [117, 402] on button "Back to Employee Payroll" at bounding box center [61, 411] width 113 height 19
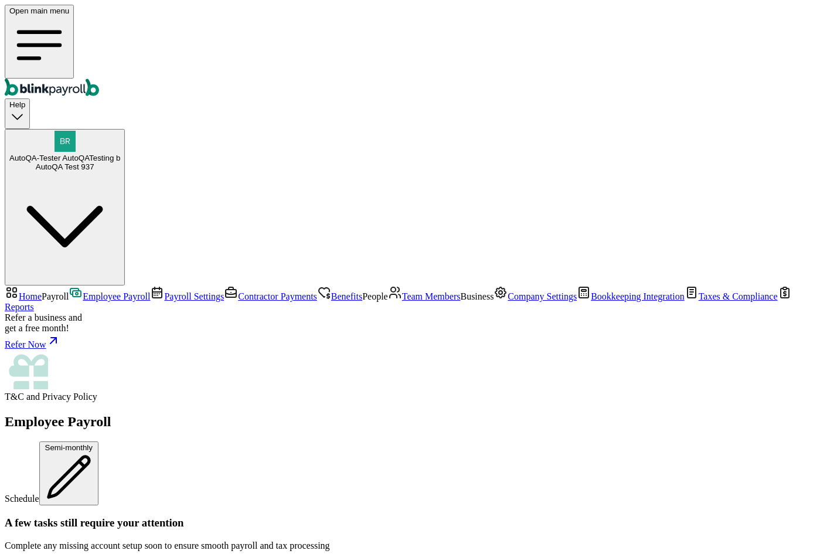
scroll to position [162, 0]
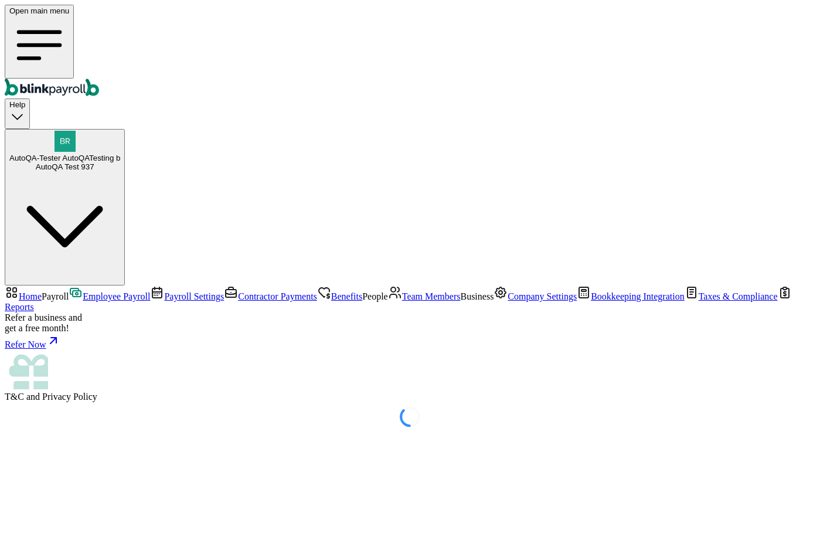
select select "direct_deposit"
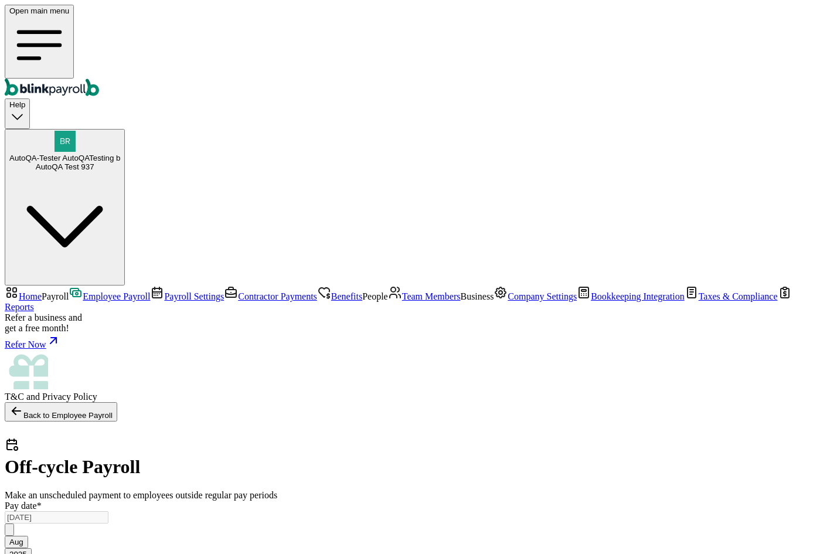
radio input "true"
select select "2951"
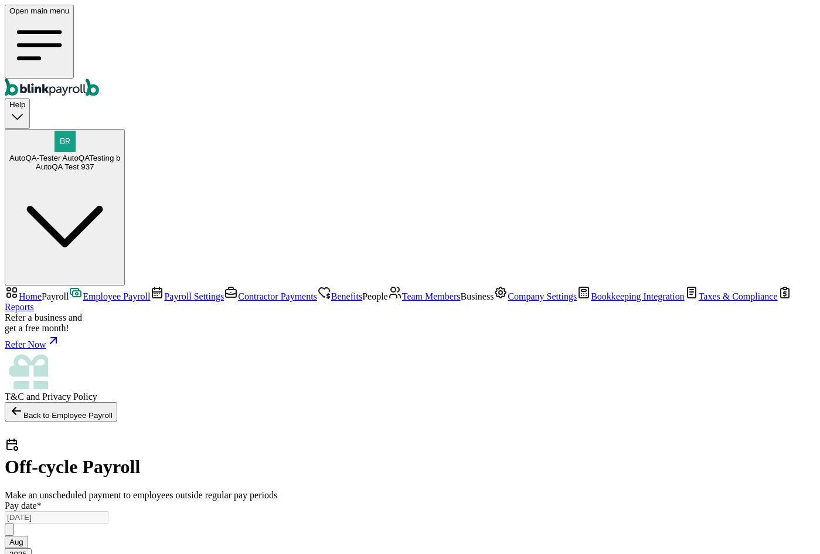
select select "2951"
radio input "true"
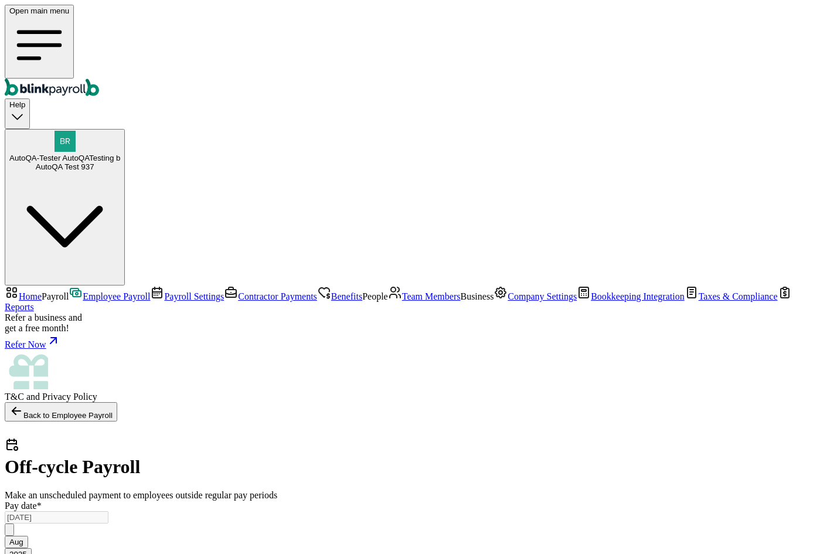
radio input "true"
select select "2951"
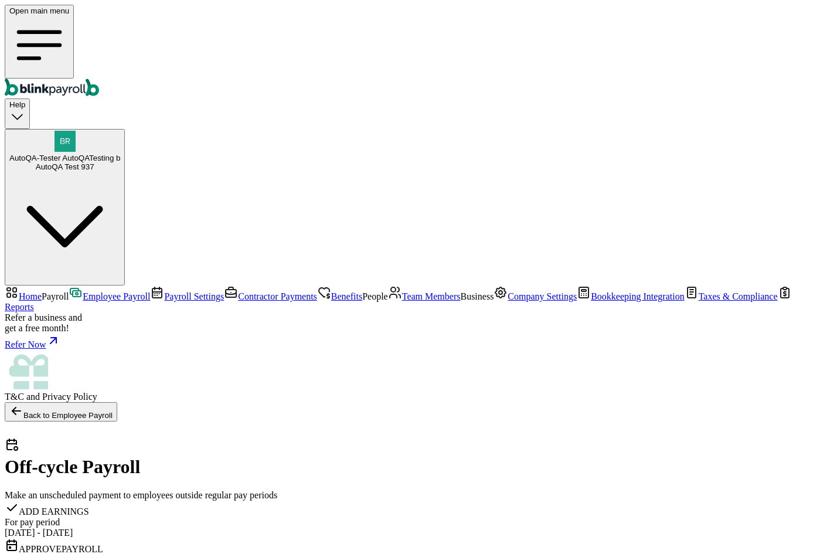
checkbox input "true"
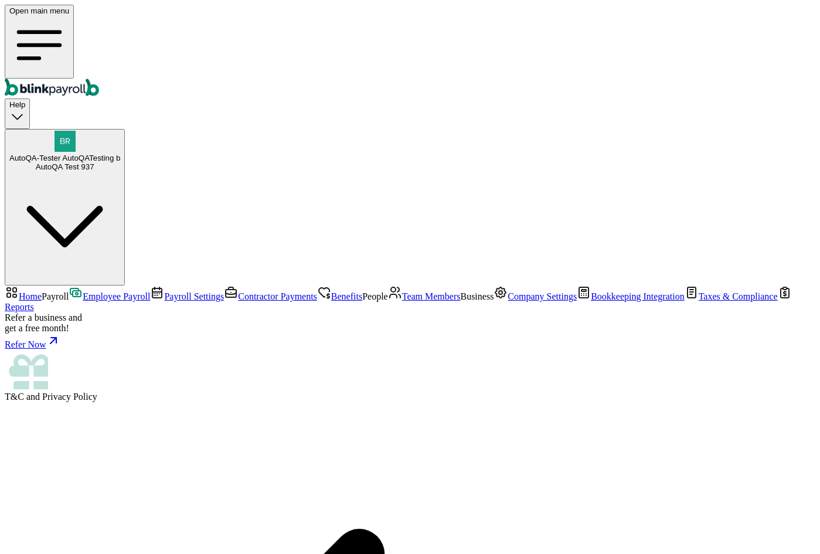
click at [69, 291] on span "Payroll" at bounding box center [55, 296] width 27 height 10
drag, startPoint x: 648, startPoint y: 164, endPoint x: 631, endPoint y: 172, distance: 18.3
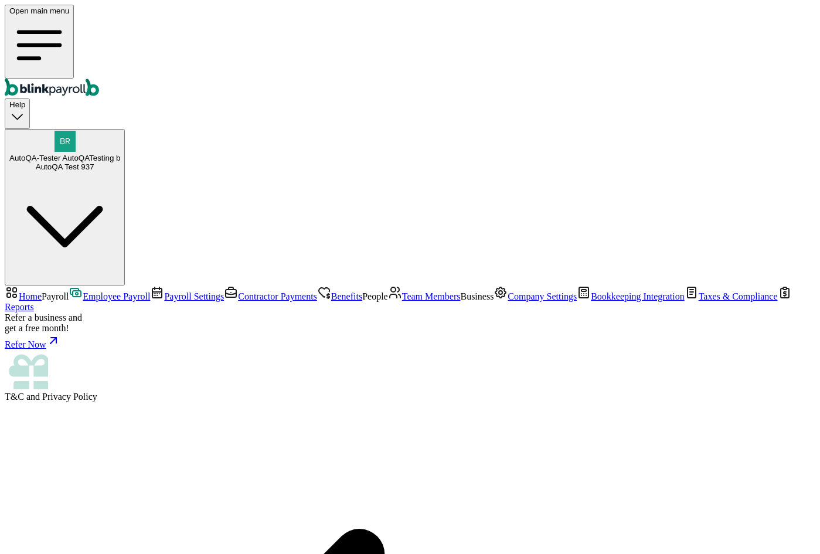
click at [114, 291] on link "Employee Payroll" at bounding box center [109, 296] width 81 height 10
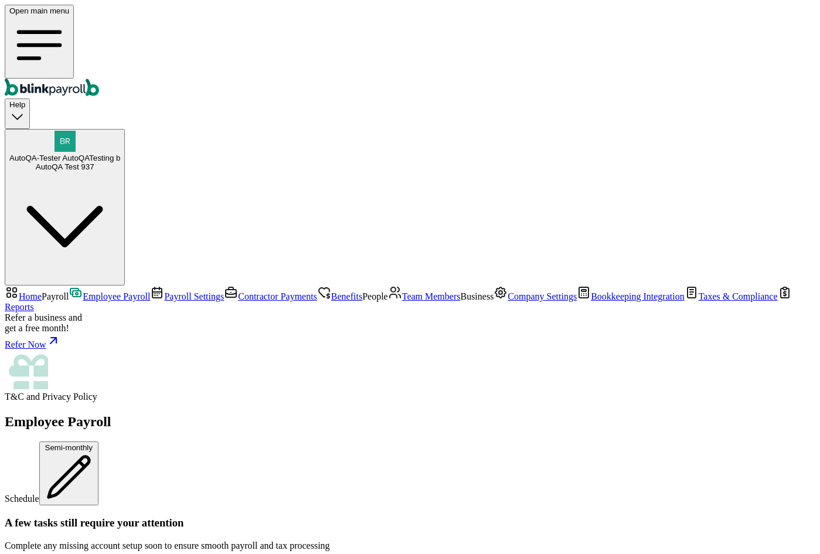
scroll to position [184, 0]
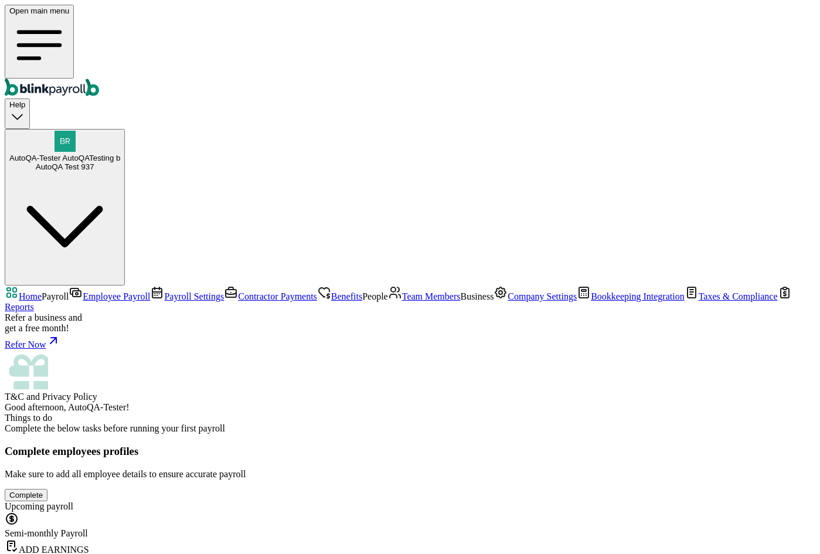
scroll to position [159, 0]
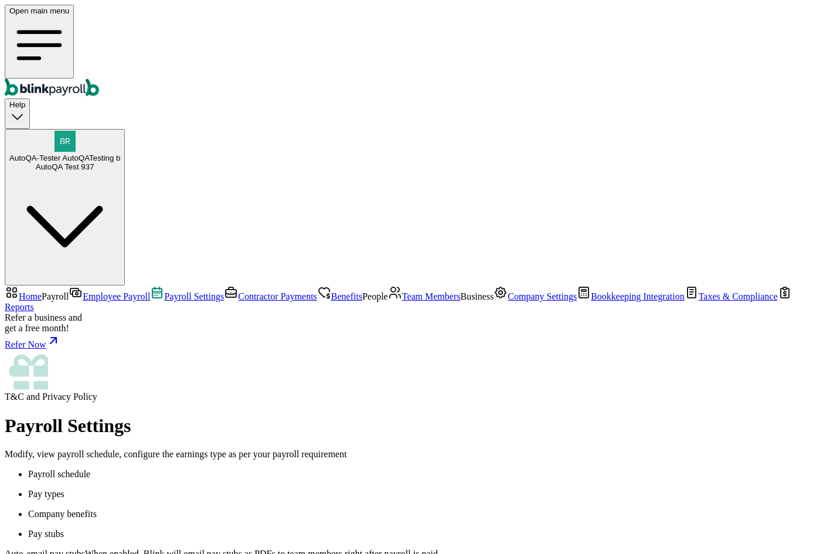
click at [34, 312] on span "Reports" at bounding box center [19, 307] width 29 height 10
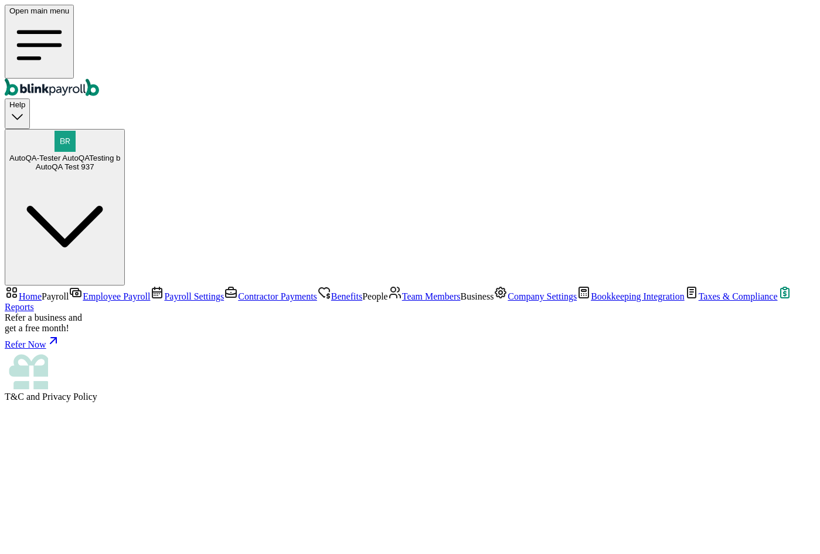
click at [50, 350] on div "Refer Now" at bounding box center [410, 341] width 811 height 16
click at [90, 291] on span "Employee Payroll" at bounding box center [116, 296] width 67 height 10
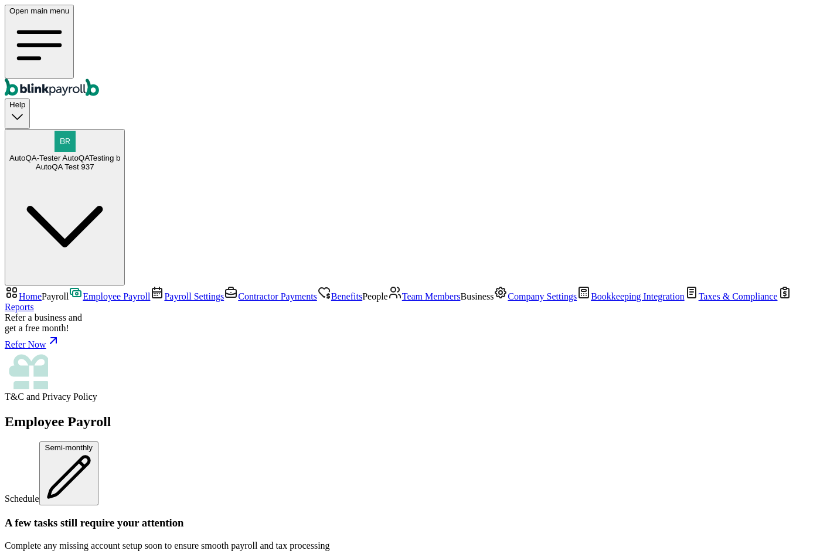
click at [83, 291] on span "Employee Payroll" at bounding box center [116, 296] width 67 height 10
click at [150, 291] on link "Payroll Settings" at bounding box center [187, 296] width 74 height 10
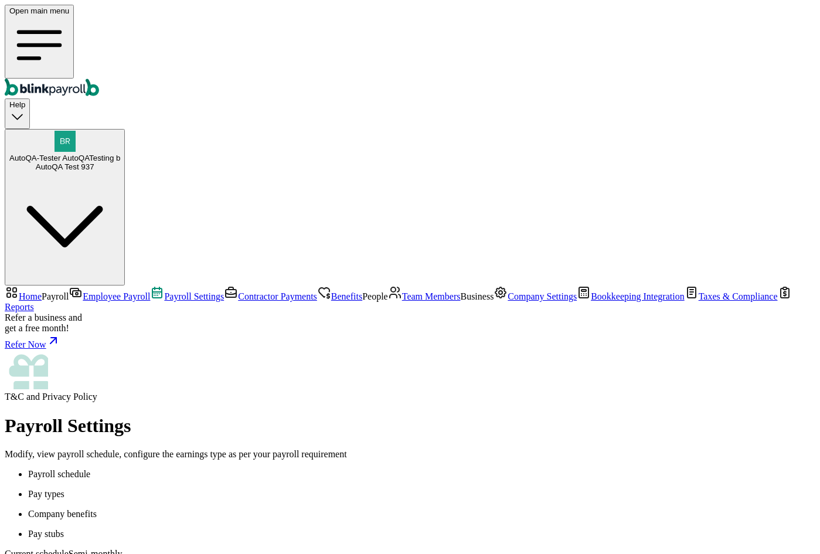
scroll to position [99, 0]
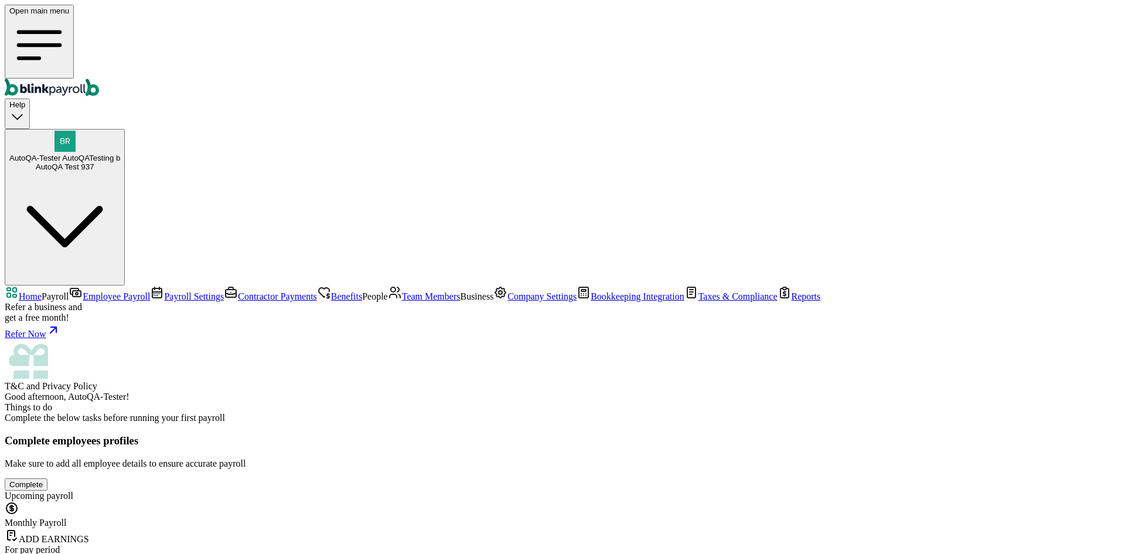
scroll to position [159, 0]
click at [164, 291] on span "Payroll Settings" at bounding box center [194, 296] width 60 height 10
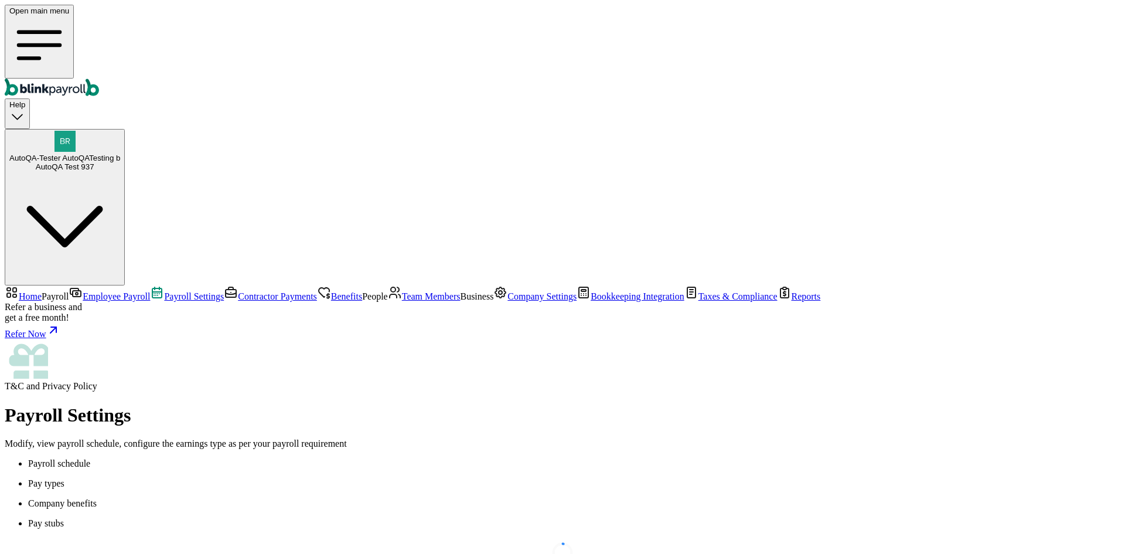
click at [87, 291] on span "Employee Payroll" at bounding box center [116, 296] width 67 height 10
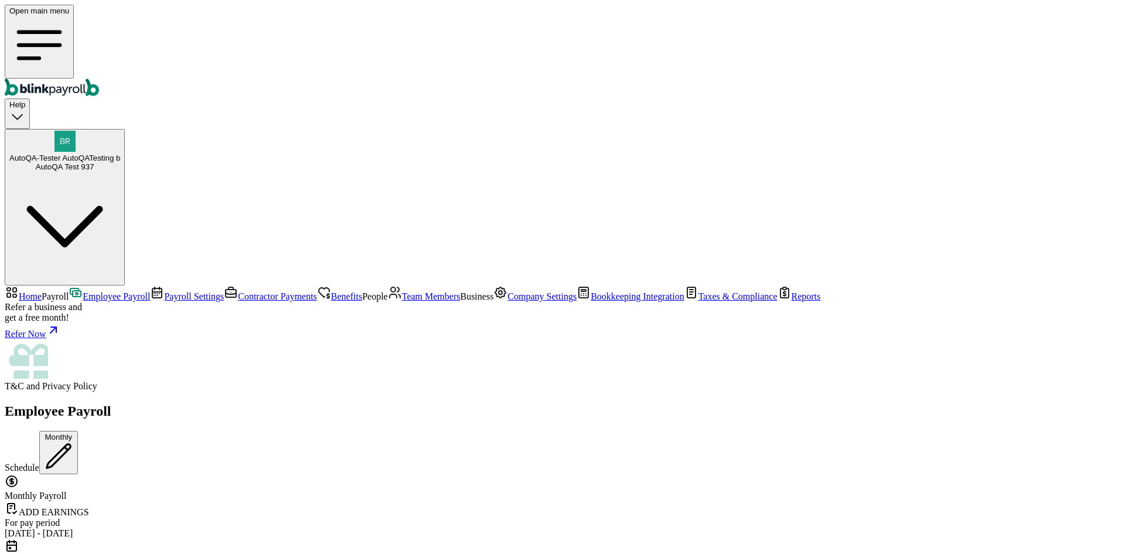
click at [120, 154] on span "AutoQA-Tester AutoQATesting b" at bounding box center [64, 158] width 111 height 9
click at [120, 154] on div "AutoQA-Tester AutoQATesting b AutoQA Test 937" at bounding box center [64, 163] width 111 height 18
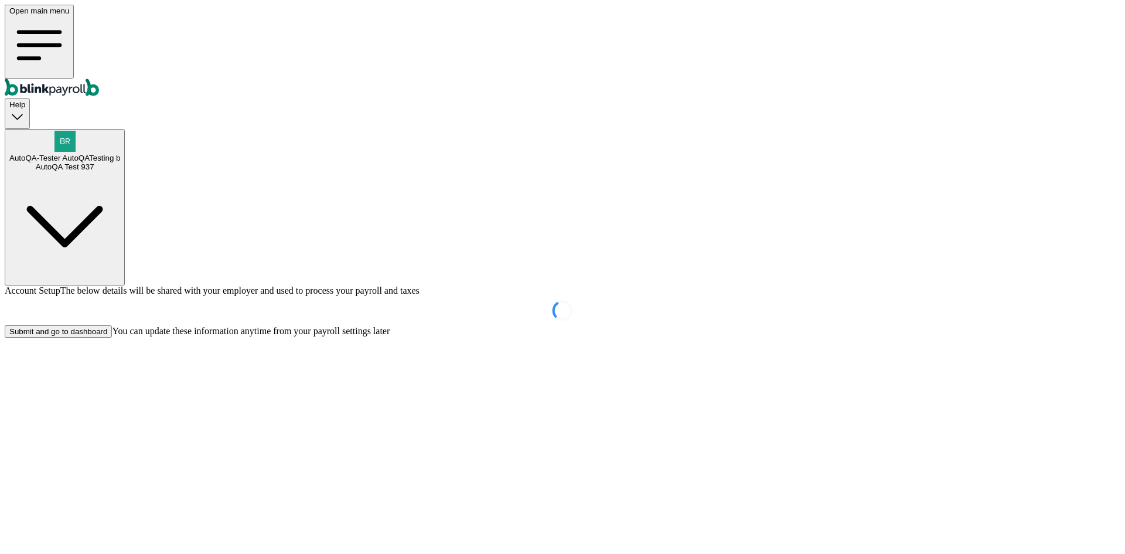
click at [107, 336] on div "Submit and go to dashboard" at bounding box center [58, 331] width 98 height 9
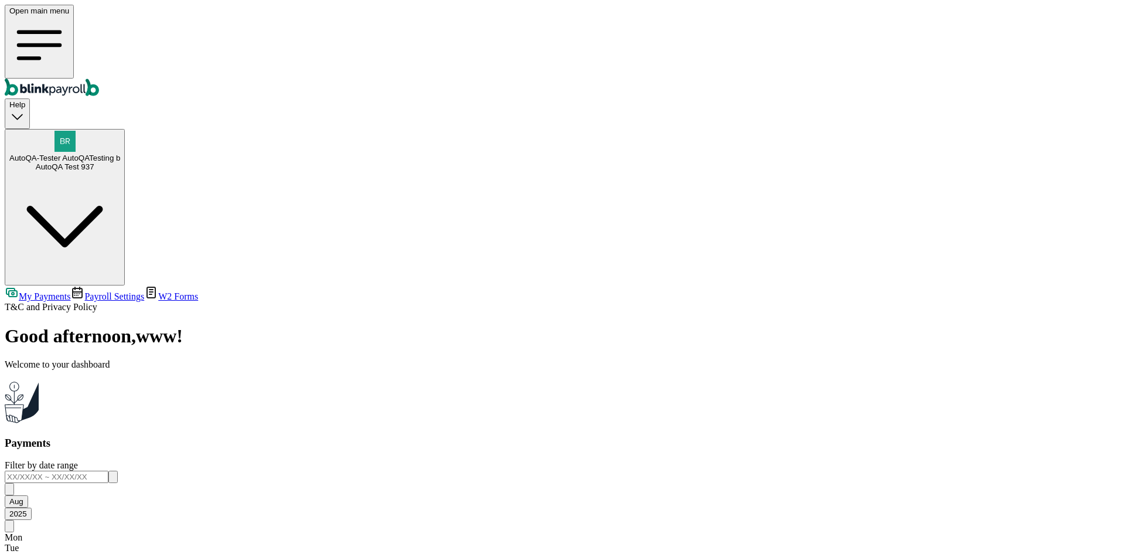
click at [120, 162] on div "AutoQA Test 937" at bounding box center [64, 166] width 111 height 9
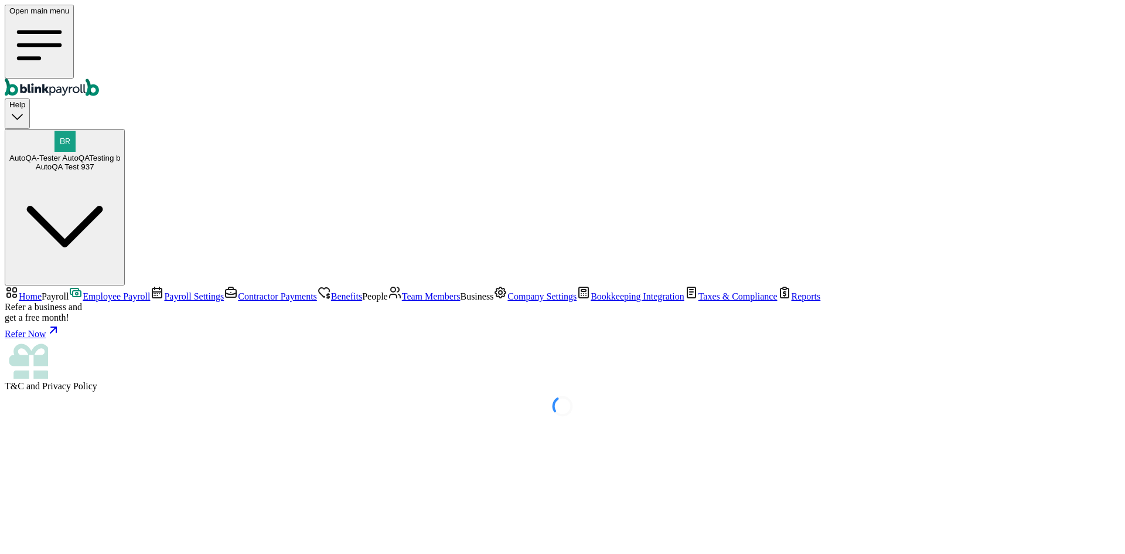
select select "direct_deposit"
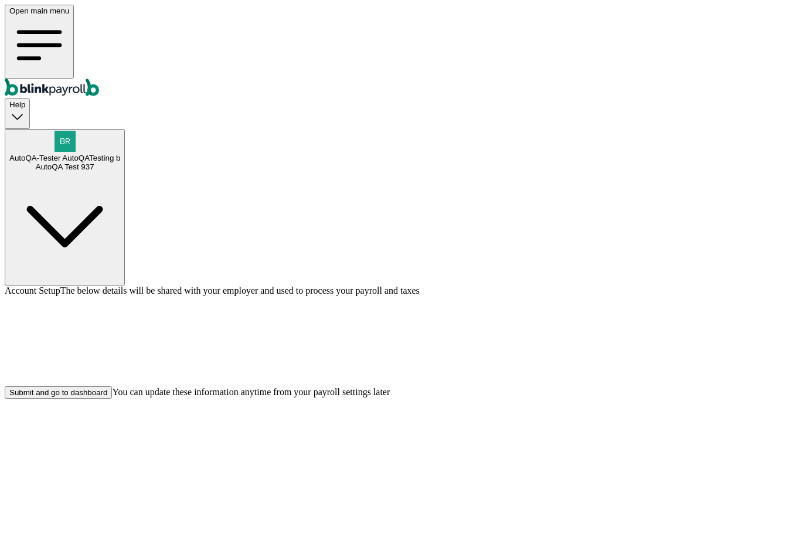
click at [107, 397] on div "Submit and go to dashboard" at bounding box center [58, 392] width 98 height 9
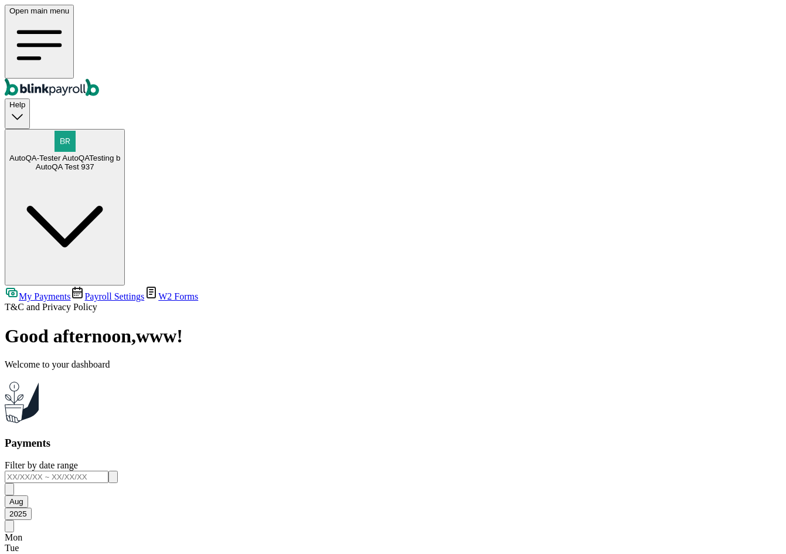
click at [84, 291] on span "Payroll Settings" at bounding box center [114, 296] width 60 height 10
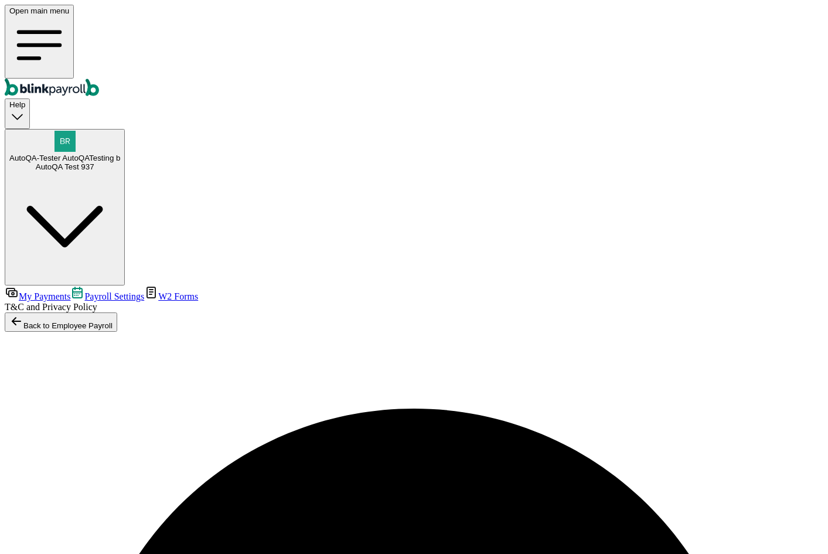
click at [158, 291] on span "W2 Forms" at bounding box center [178, 296] width 40 height 10
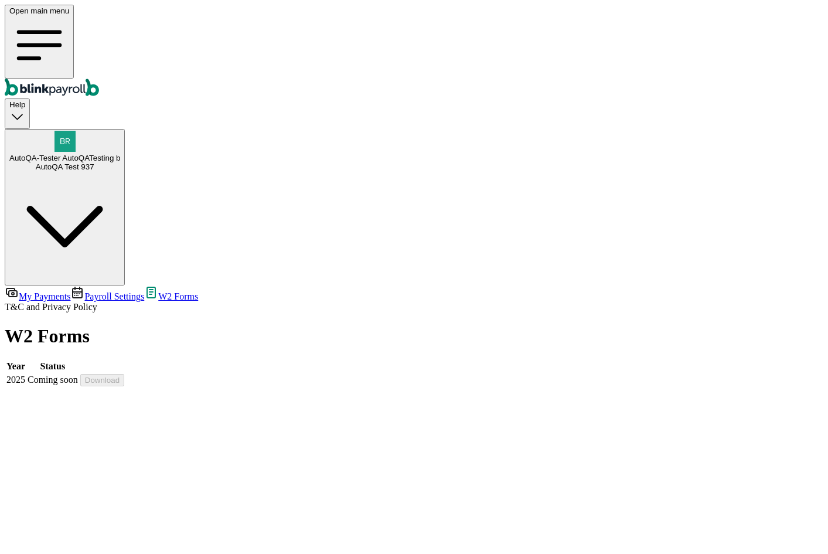
click at [120, 162] on div "AutoQA Test 937" at bounding box center [64, 166] width 111 height 9
